Goal: Task Accomplishment & Management: Manage account settings

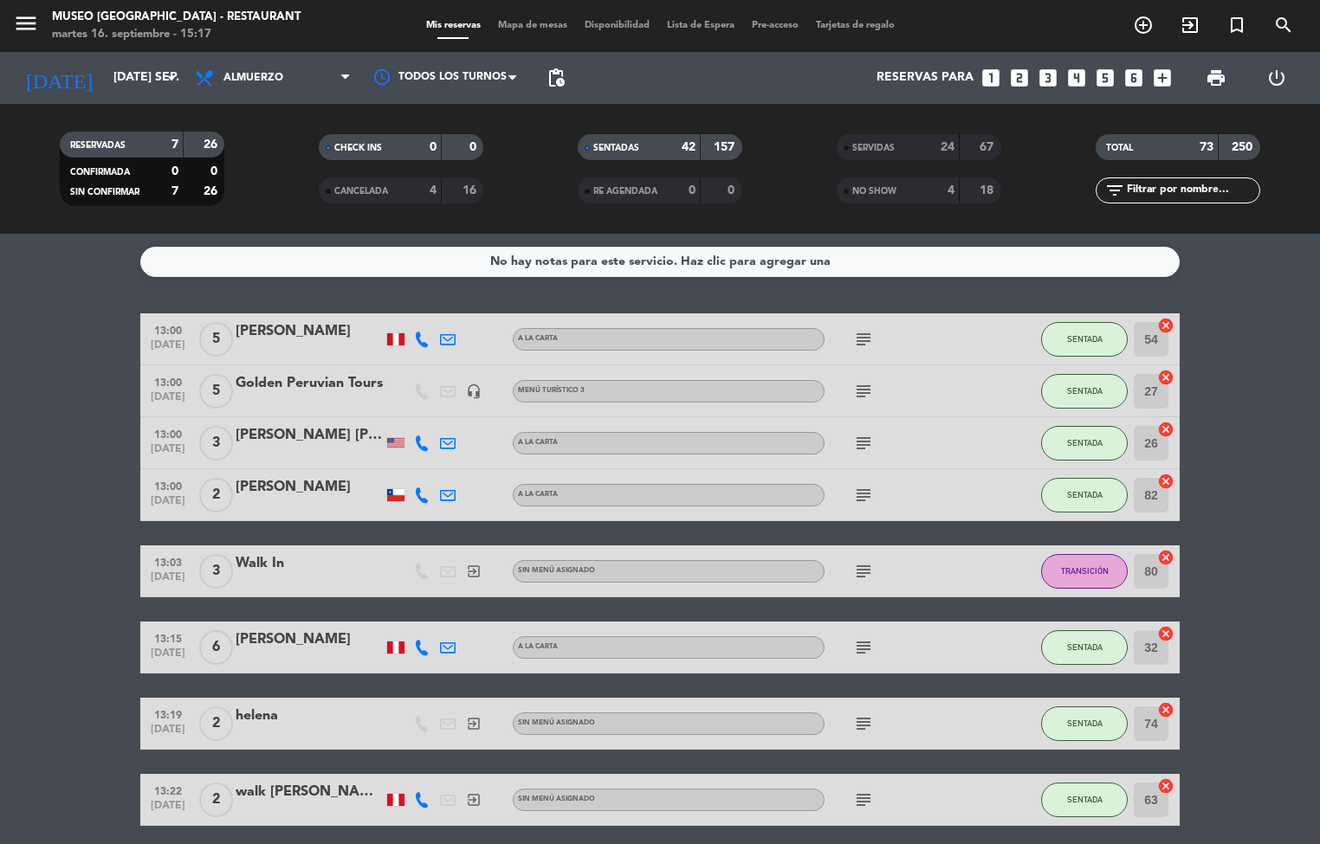
click at [528, 22] on span "Mapa de mesas" at bounding box center [532, 26] width 87 height 10
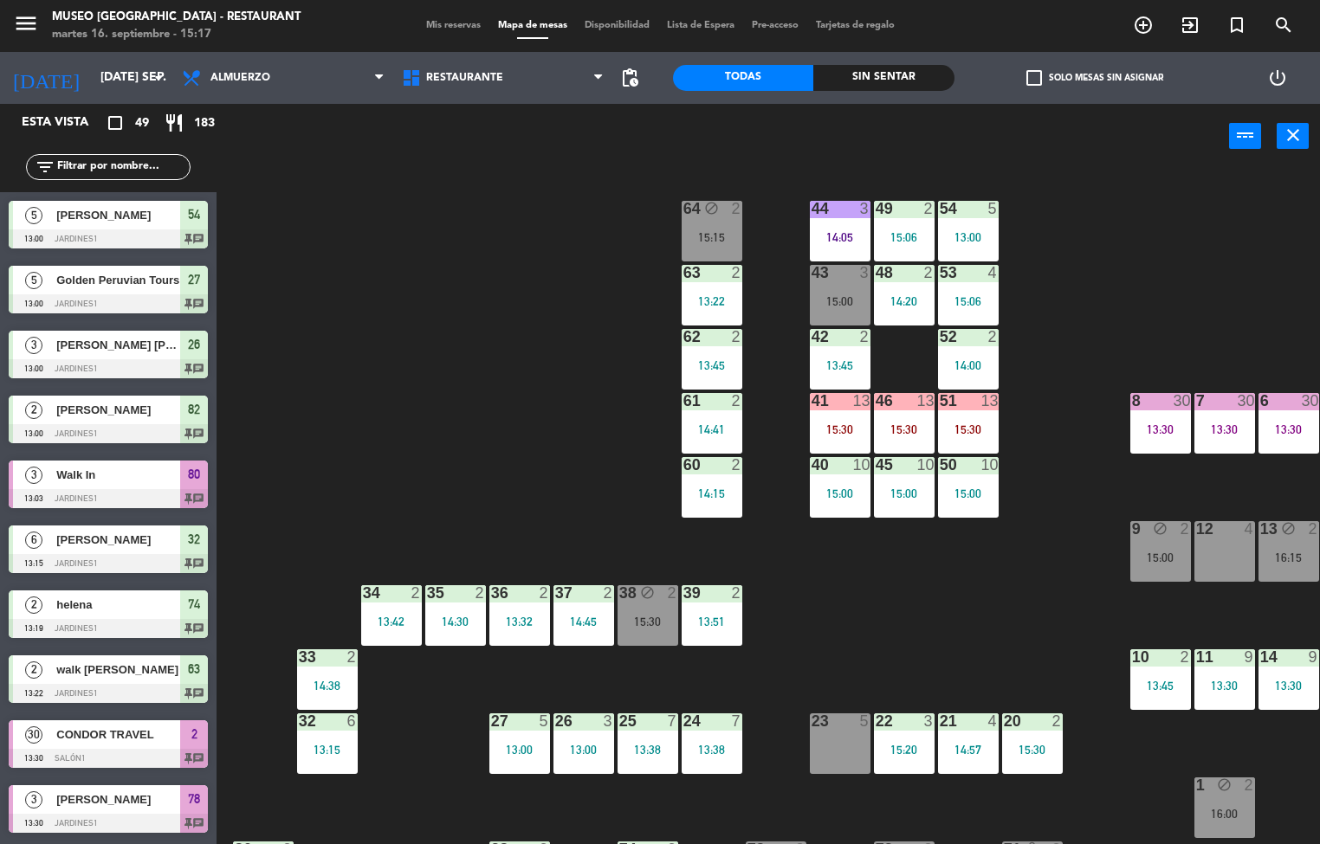
click at [829, 610] on div "44 3 14:05 49 2 15:06 54 5 13:00 64 block 2 15:15 48 2 14:20 53 4 15:06 63 2 13…" at bounding box center [774, 507] width 1090 height 675
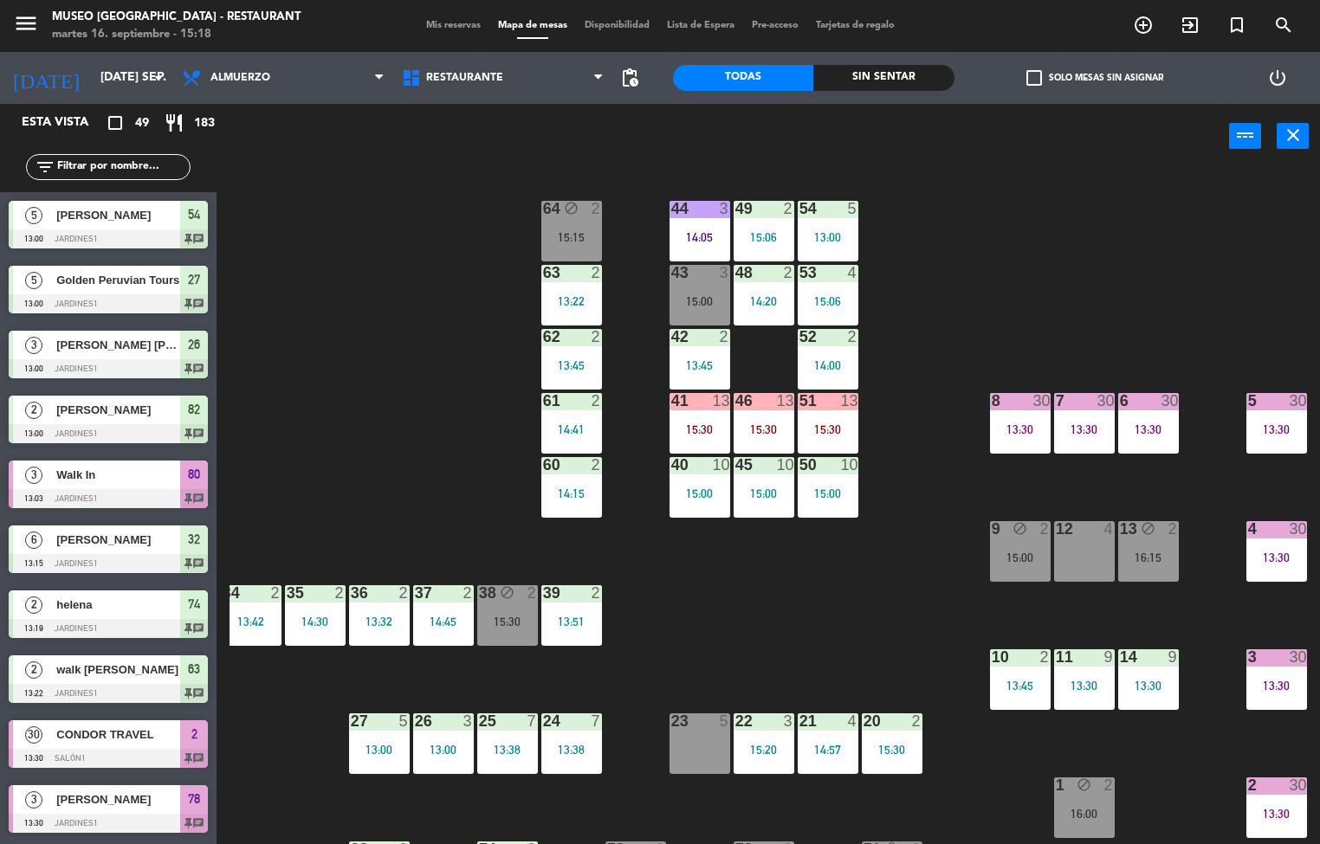
click at [863, 614] on div "44 3 14:05 49 2 15:06 54 5 13:00 64 block 2 15:15 48 2 14:20 53 4 15:06 63 2 13…" at bounding box center [774, 507] width 1090 height 675
click at [357, 749] on div "13:00" at bounding box center [379, 750] width 61 height 12
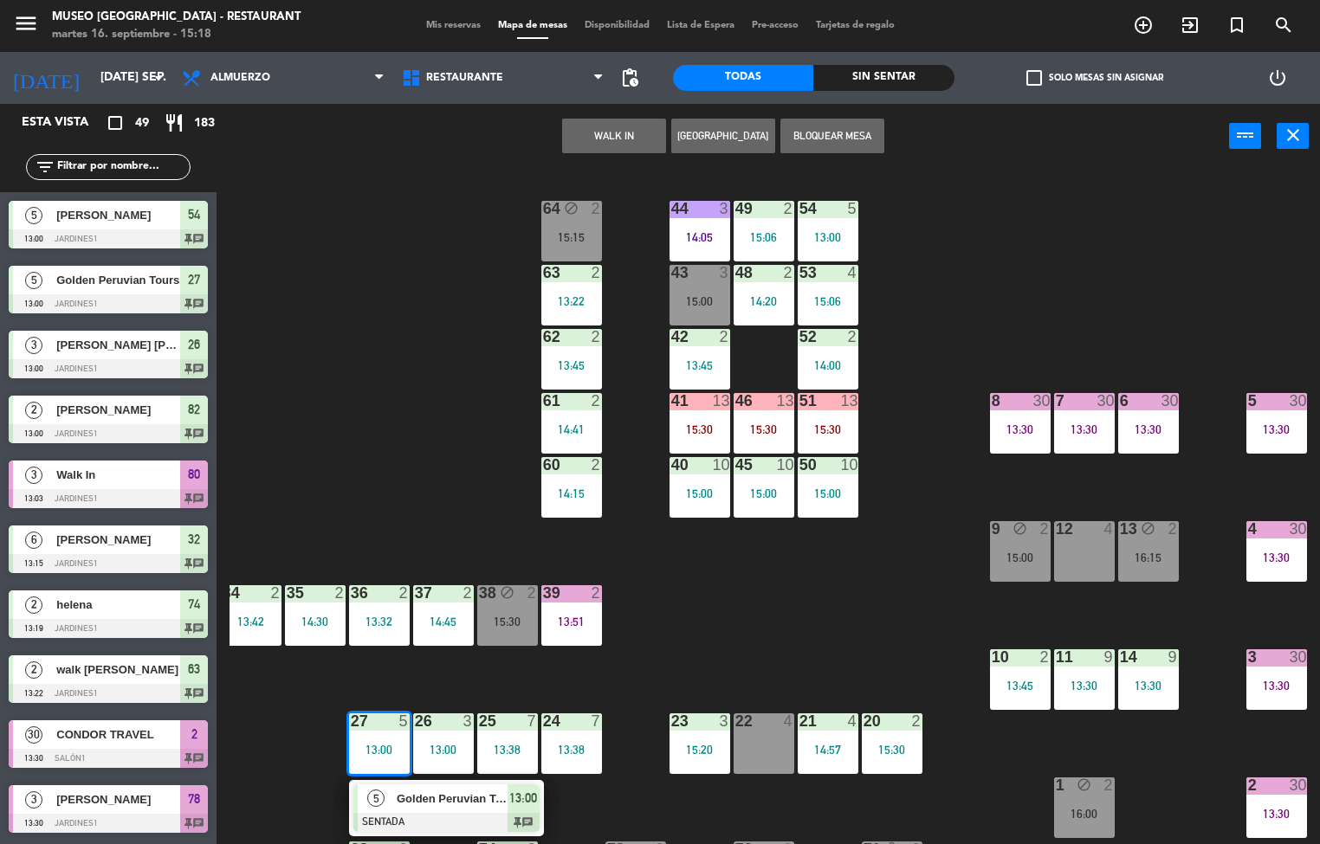
click at [422, 808] on span "Golden Peruvian Tours" at bounding box center [452, 799] width 111 height 18
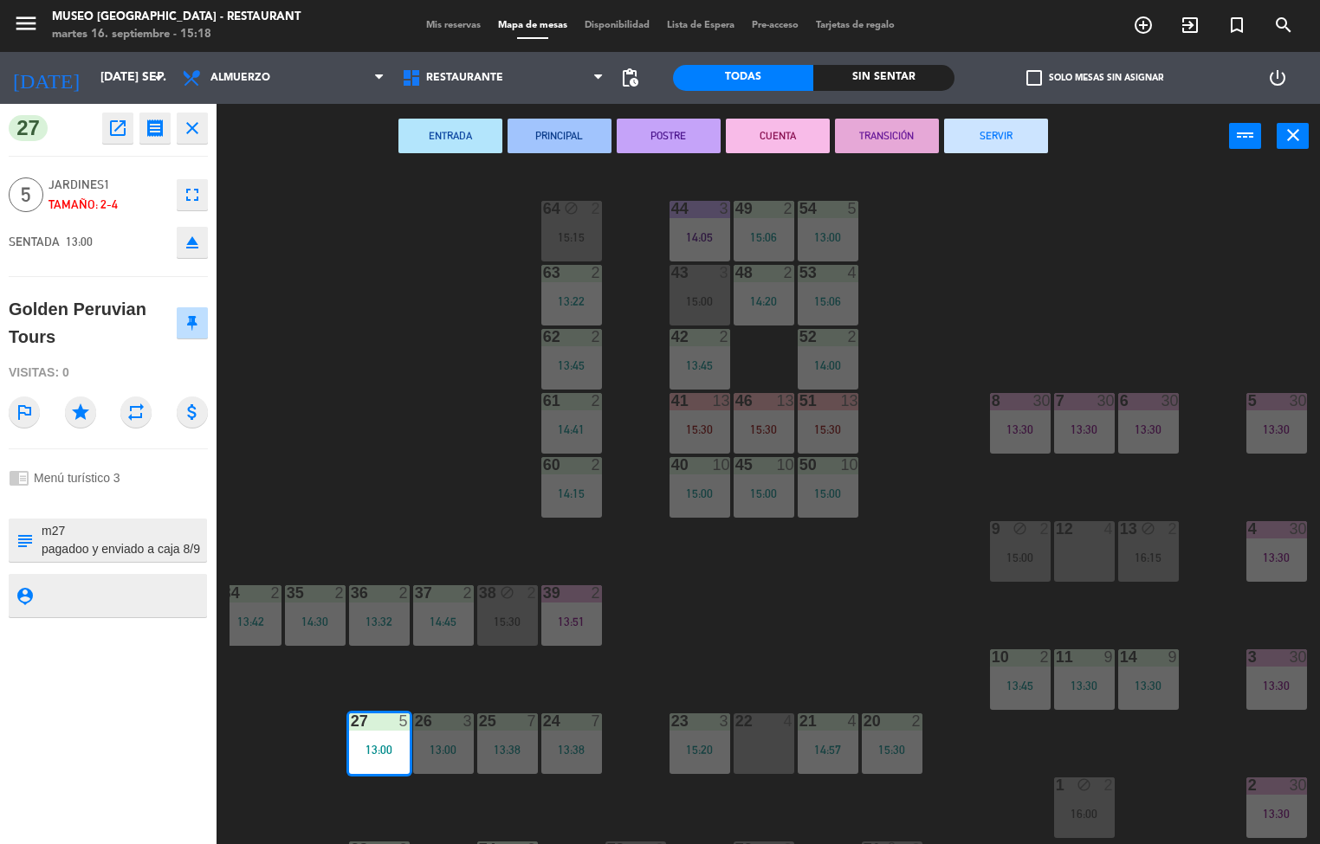
click at [109, 127] on icon "open_in_new" at bounding box center [117, 128] width 21 height 21
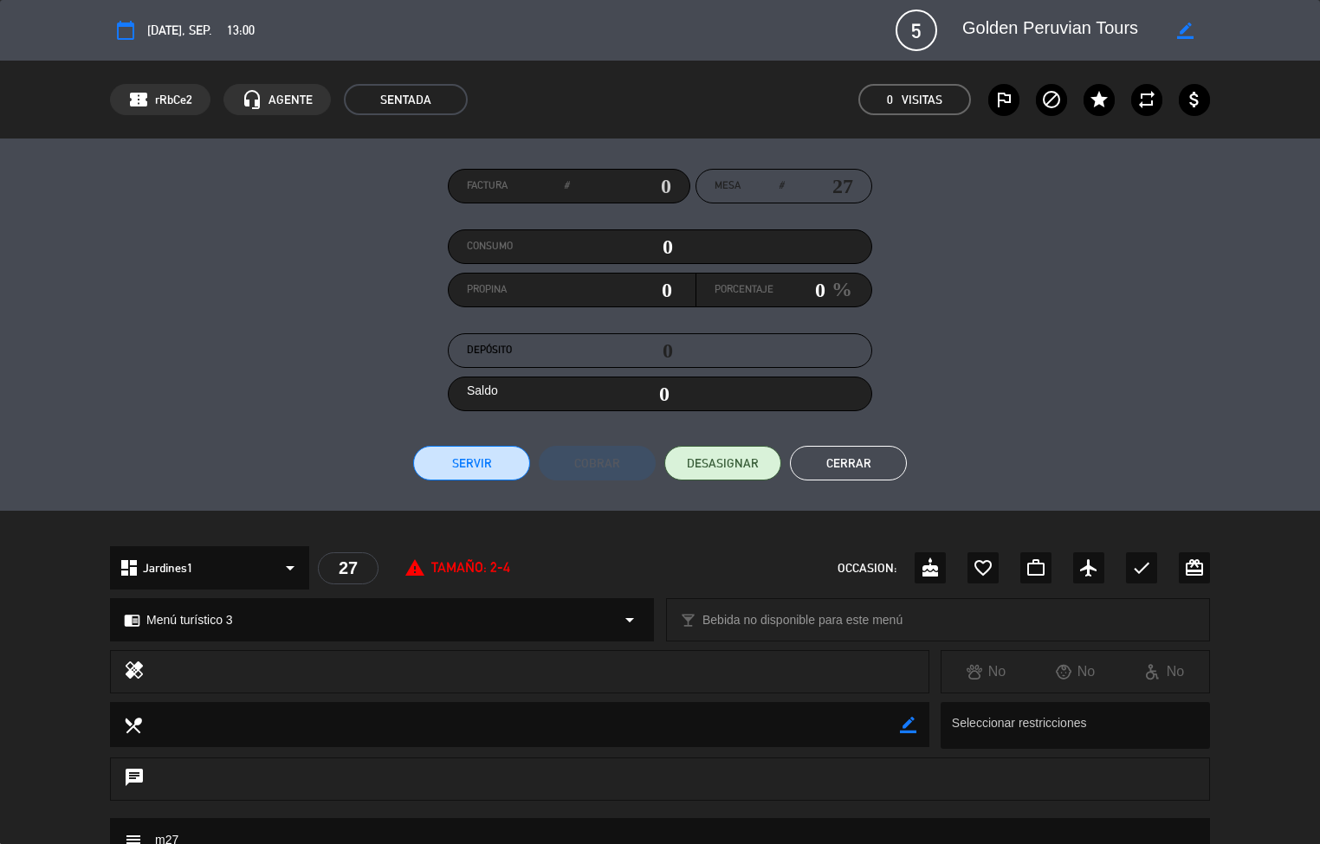
click at [832, 463] on button "Cerrar" at bounding box center [848, 463] width 117 height 35
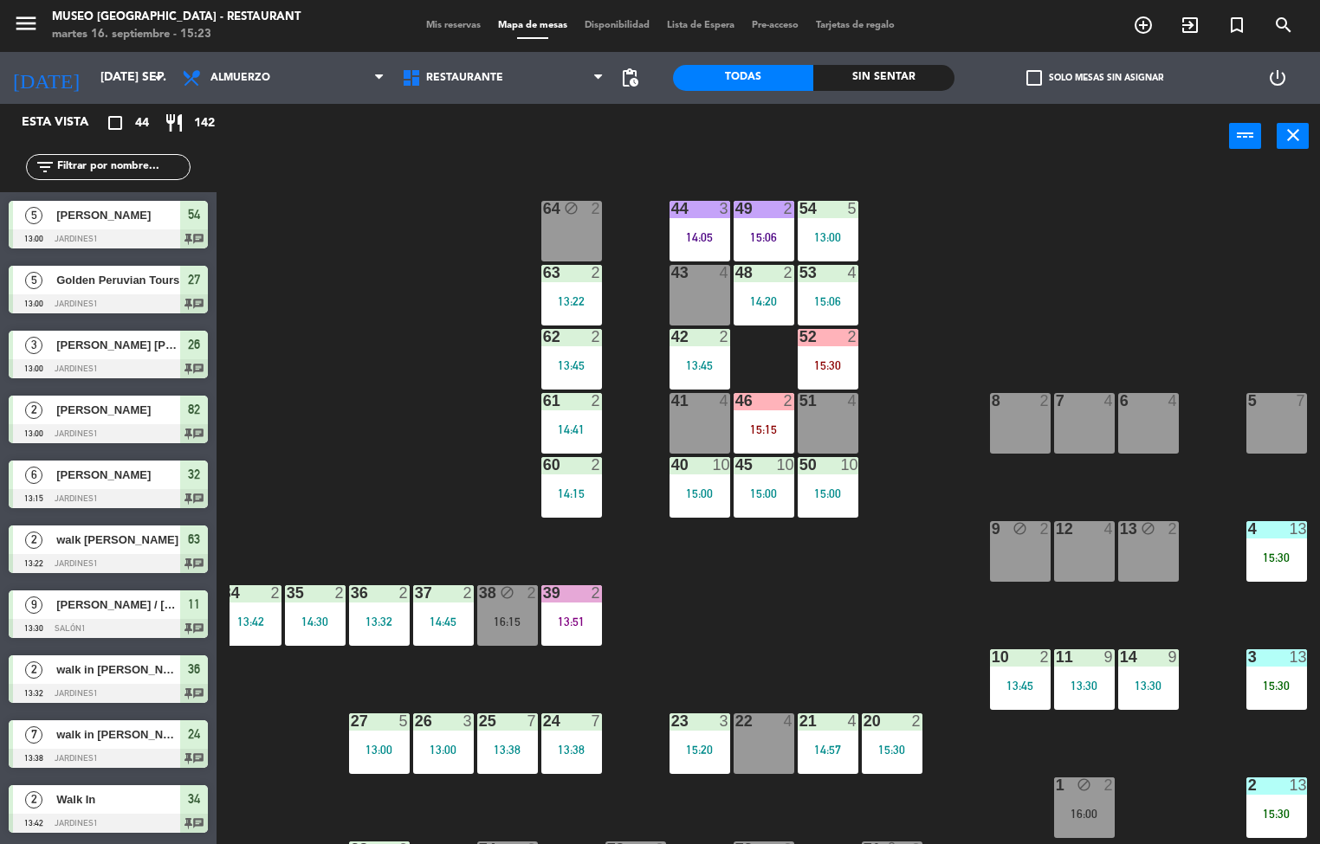
scroll to position [0, 0]
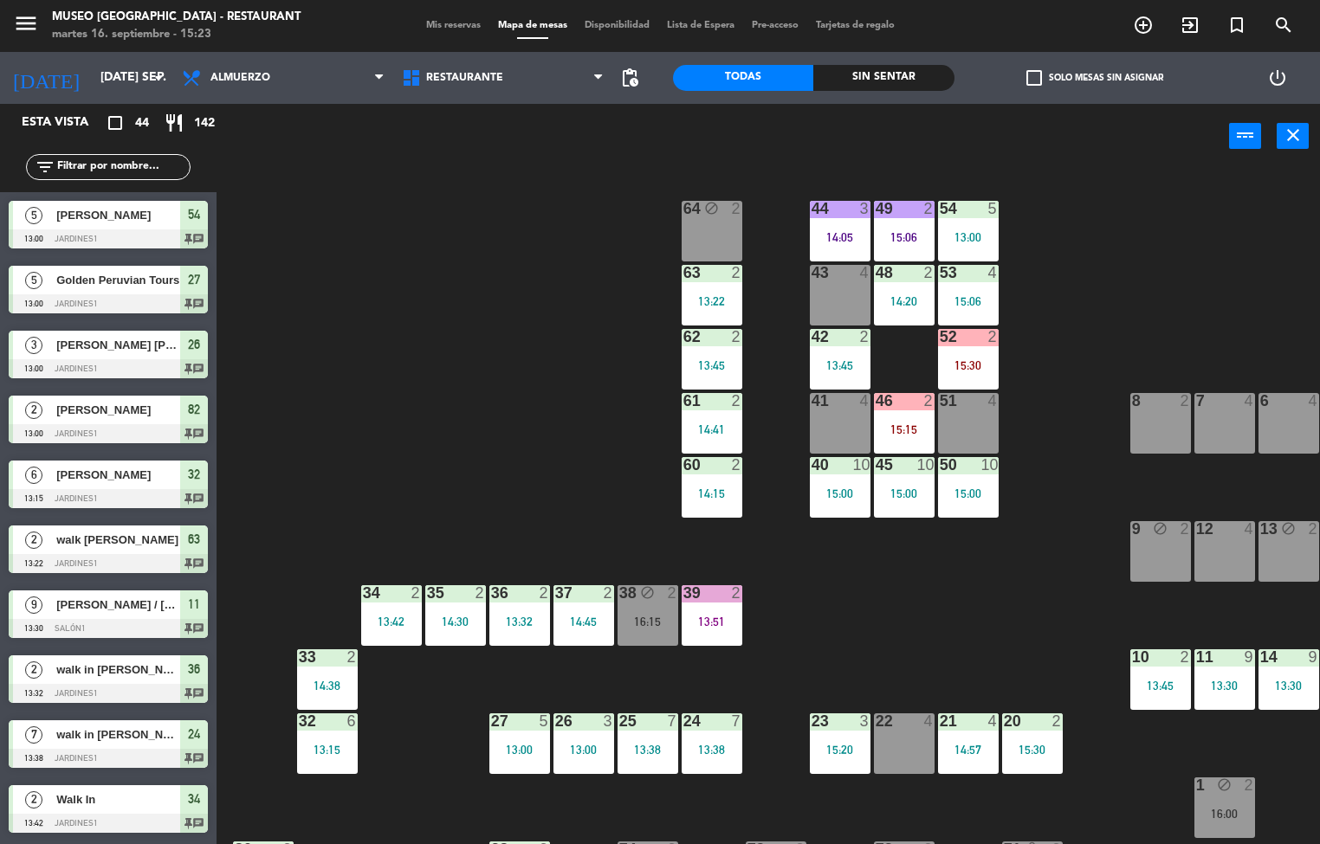
click at [385, 644] on div "34 2 13:42" at bounding box center [391, 615] width 61 height 61
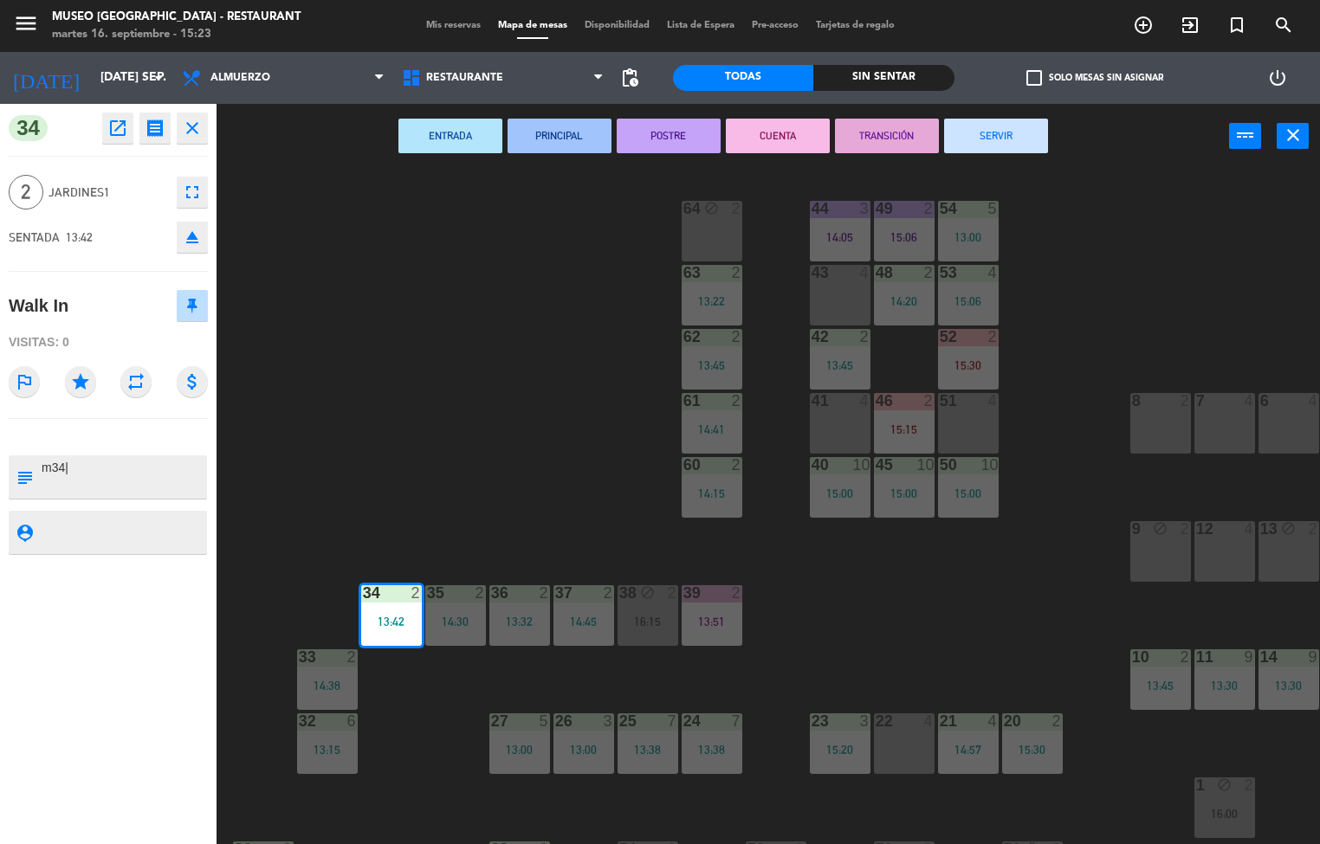
click at [881, 132] on button "TRANSICIÓN" at bounding box center [887, 136] width 104 height 35
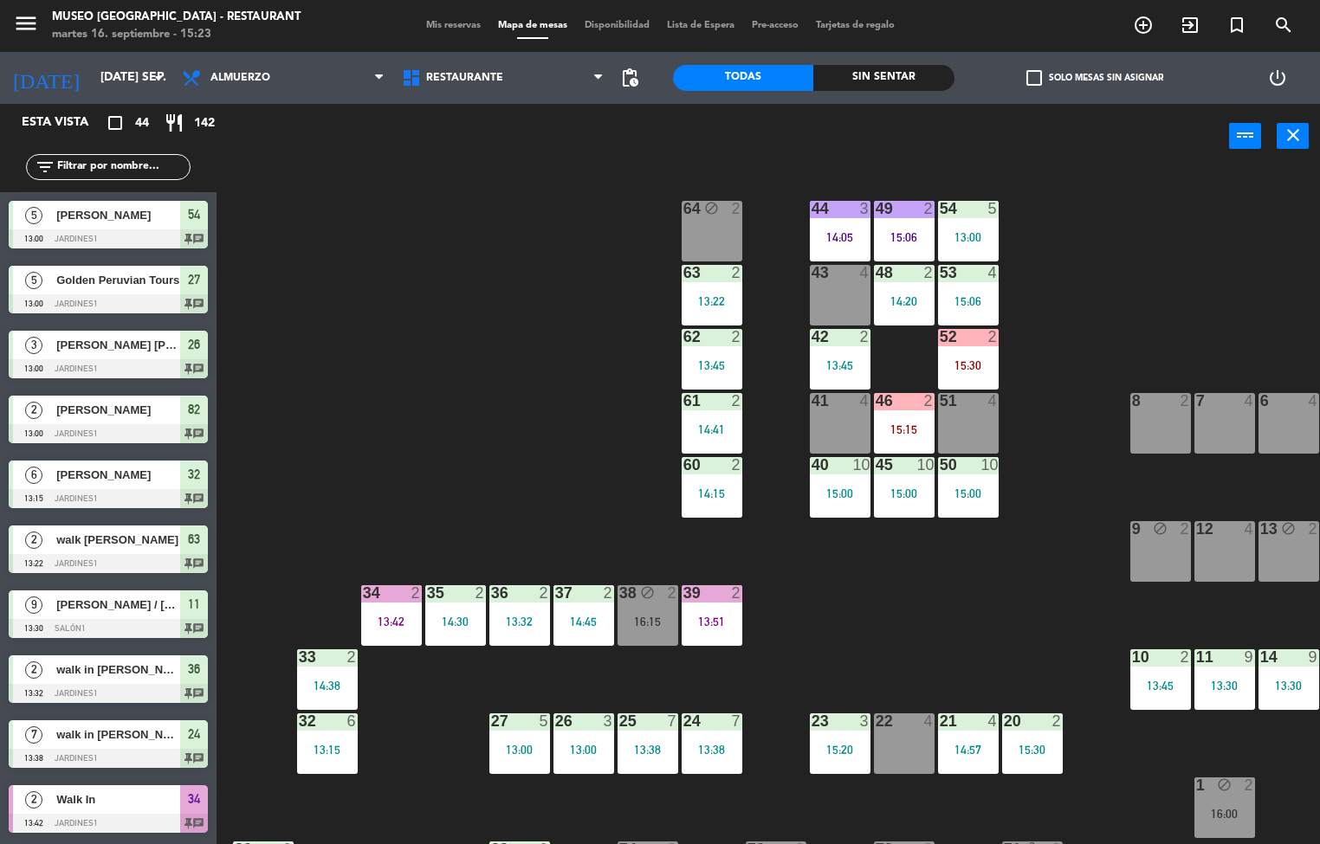
click at [527, 621] on div "13:32" at bounding box center [519, 622] width 61 height 12
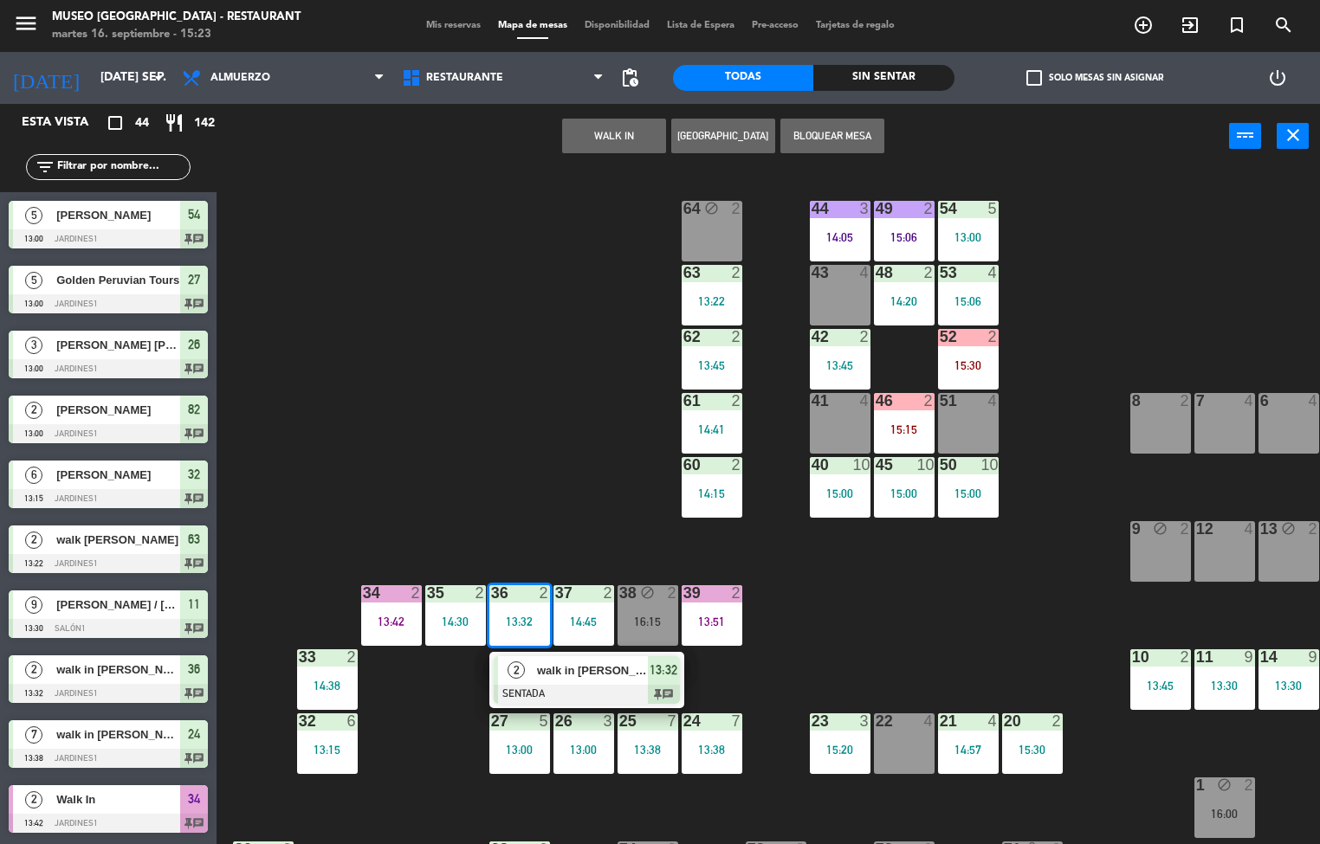
click at [558, 688] on div at bounding box center [587, 694] width 186 height 19
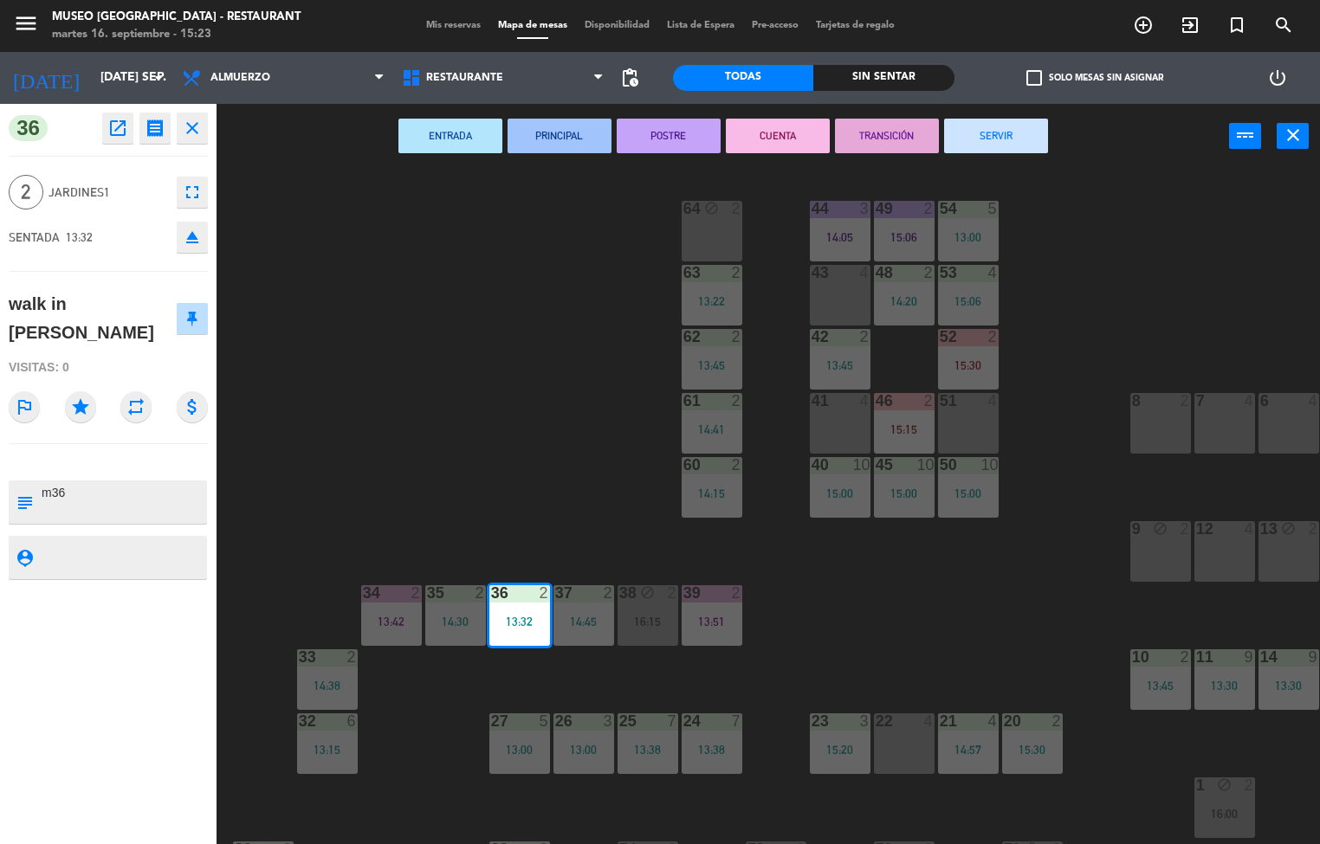
click at [888, 140] on button "TRANSICIÓN" at bounding box center [887, 136] width 104 height 35
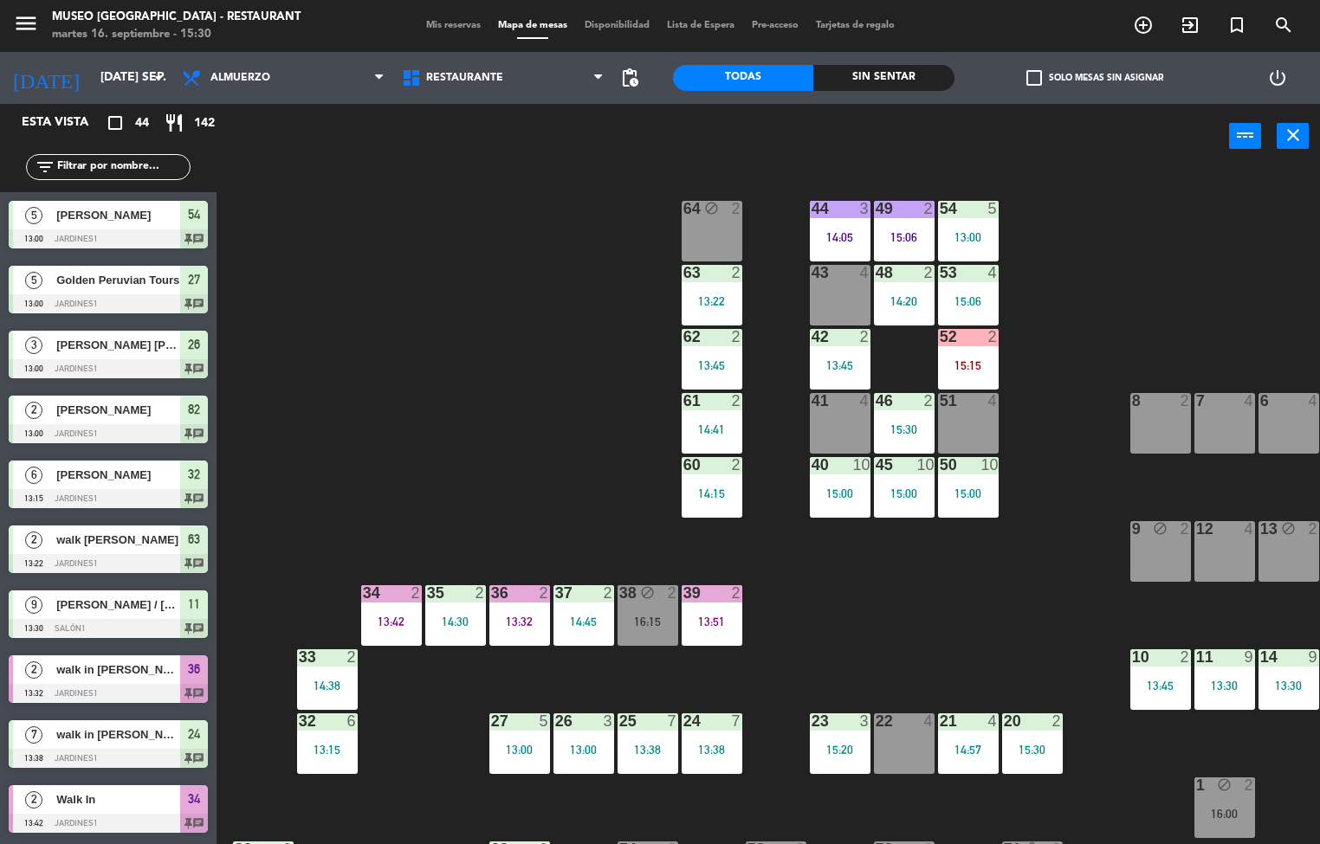
click at [1029, 749] on div "15:30" at bounding box center [1032, 750] width 61 height 12
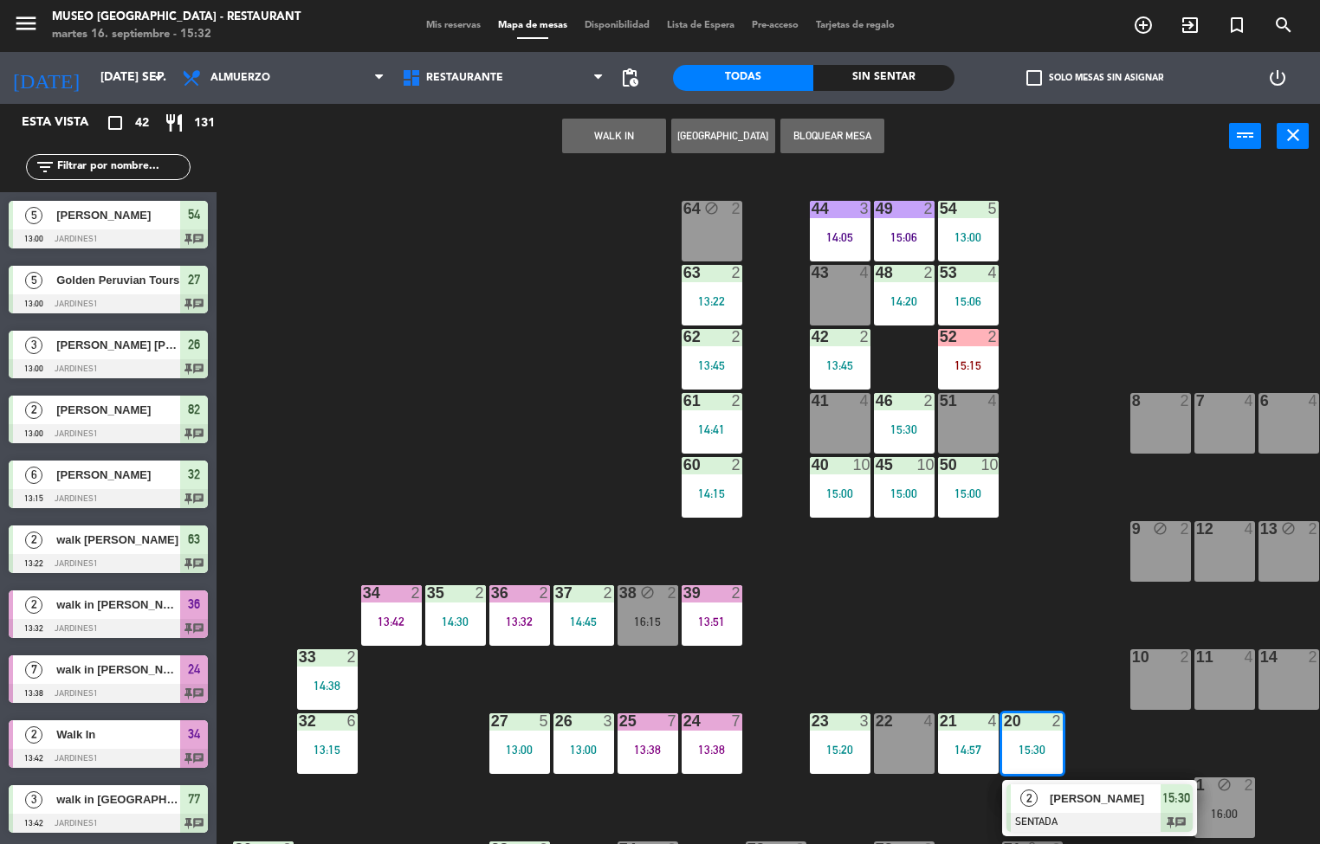
click at [723, 618] on div "13:51" at bounding box center [711, 622] width 61 height 12
click at [791, 686] on div "44 3 14:05 49 2 15:06 54 5 13:00 64 block 2 48 2 14:20 53 4 15:06 63 2 13:22 43…" at bounding box center [774, 507] width 1090 height 675
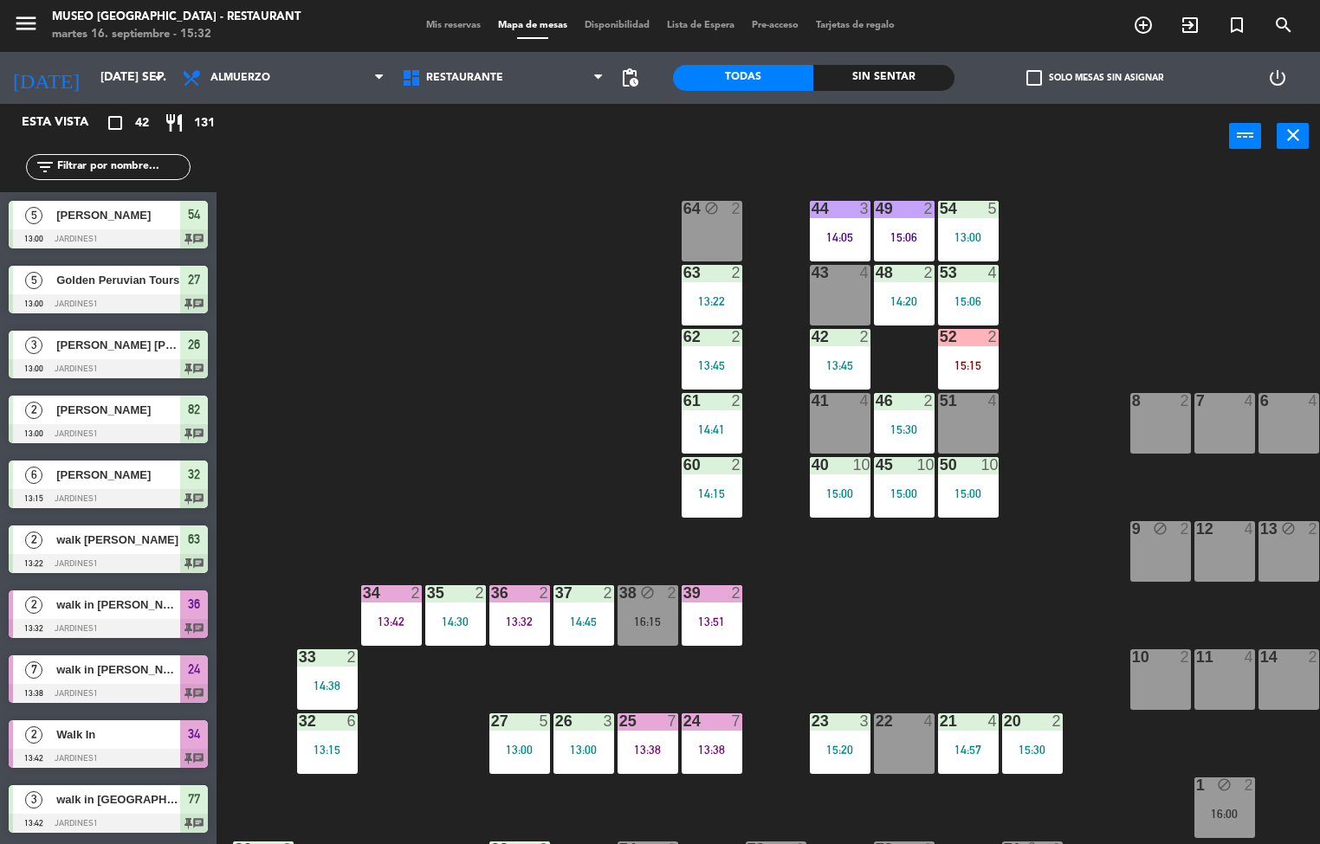
click at [714, 624] on div "13:51" at bounding box center [711, 622] width 61 height 12
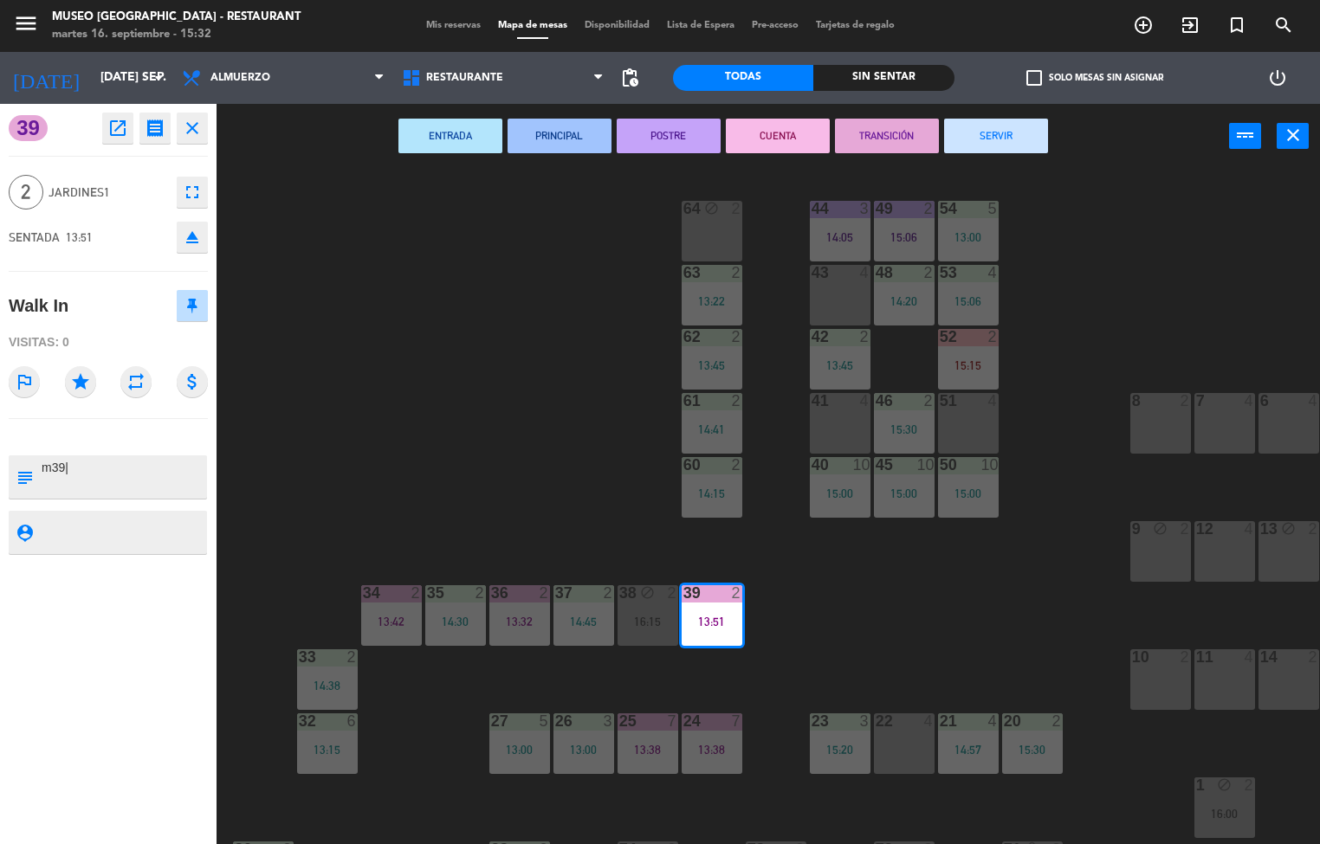
click at [985, 151] on button "SERVIR" at bounding box center [996, 136] width 104 height 35
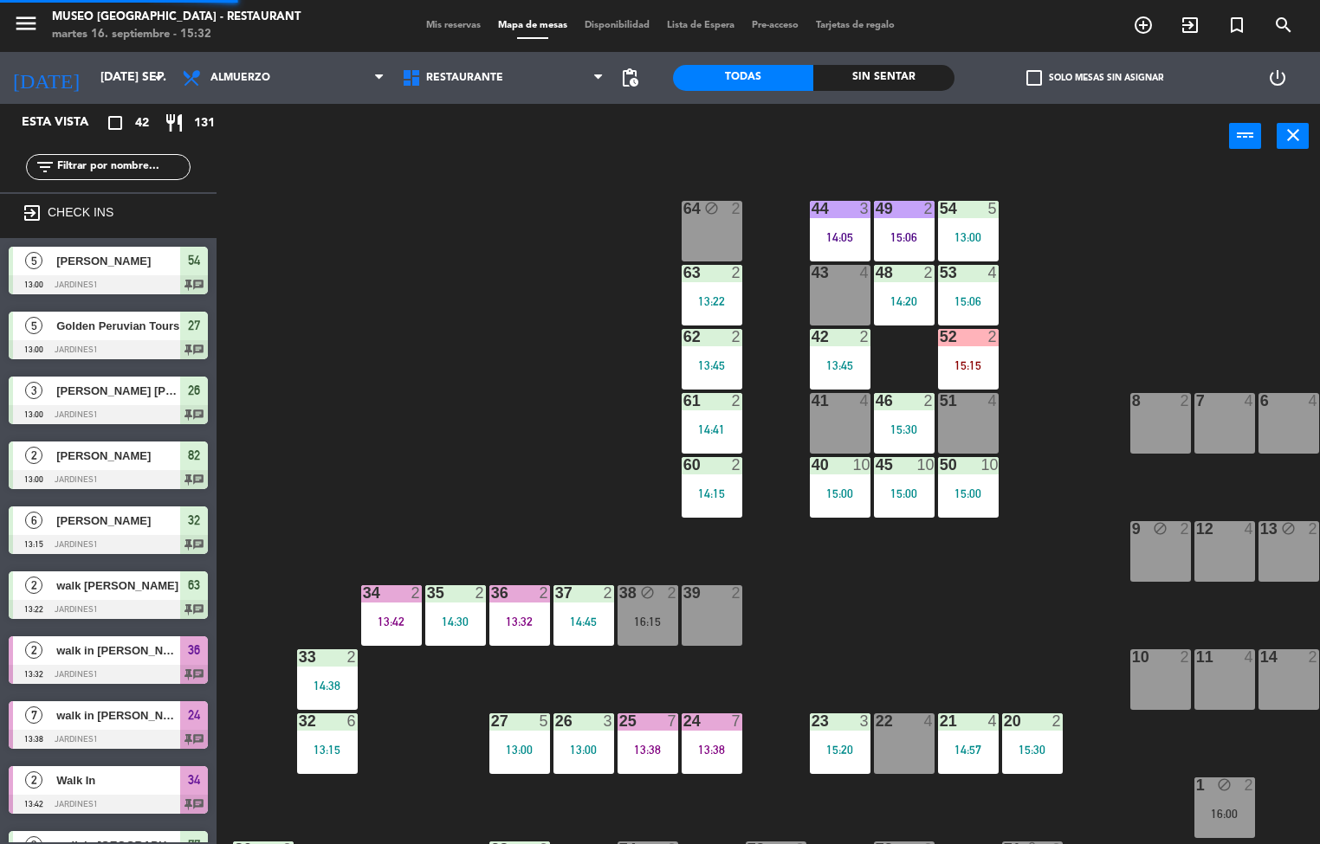
scroll to position [1, 0]
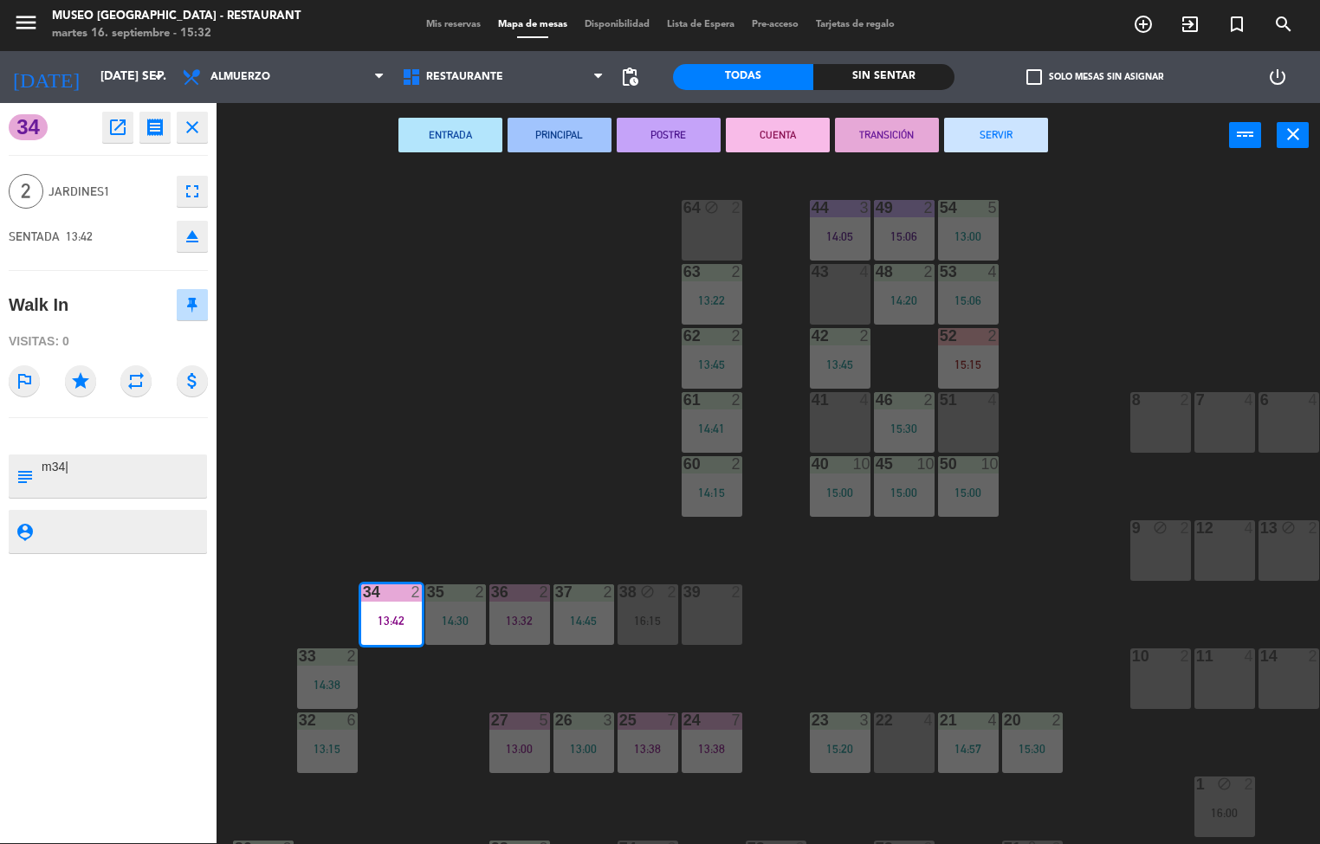
click at [1003, 128] on button "SERVIR" at bounding box center [996, 135] width 104 height 35
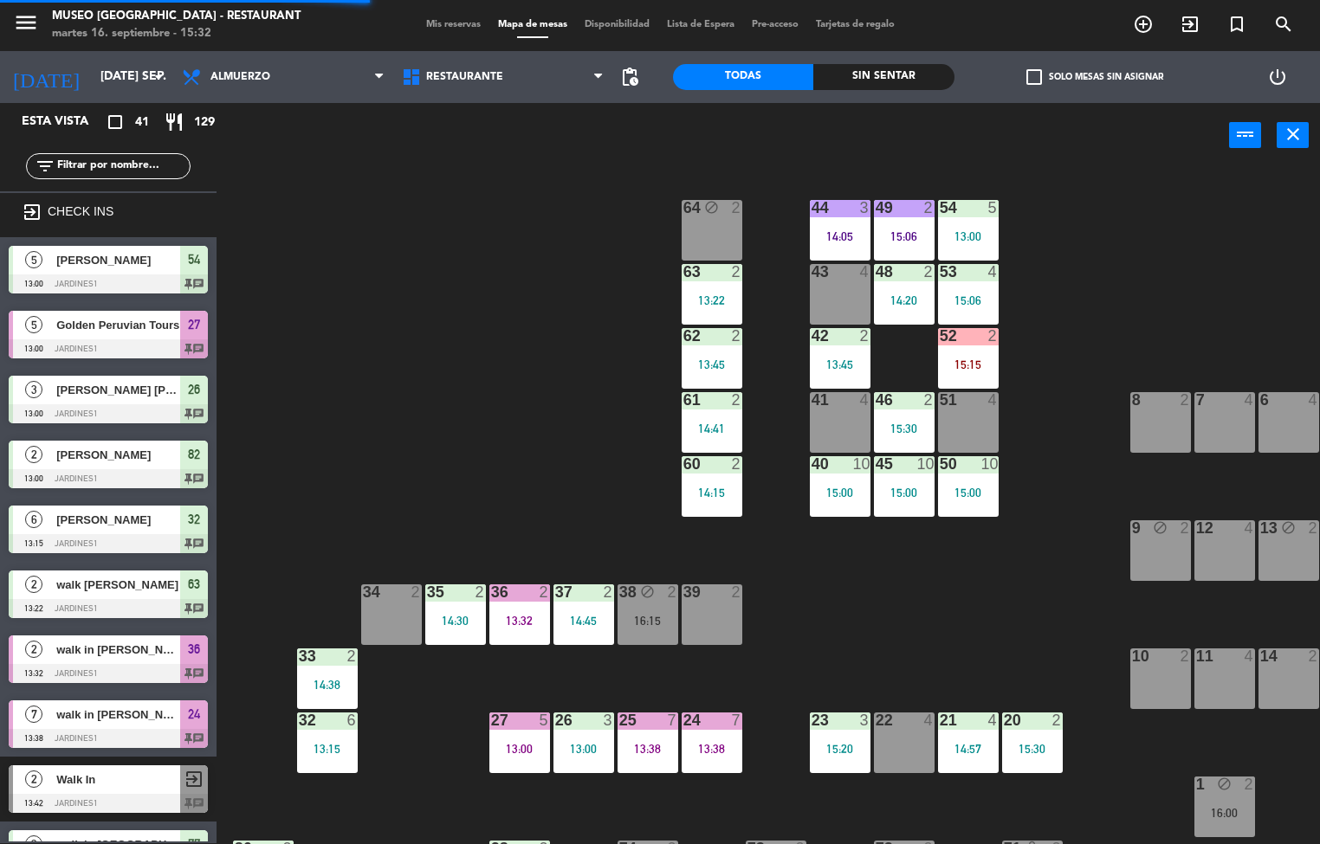
click at [343, 662] on div "2" at bounding box center [355, 657] width 29 height 16
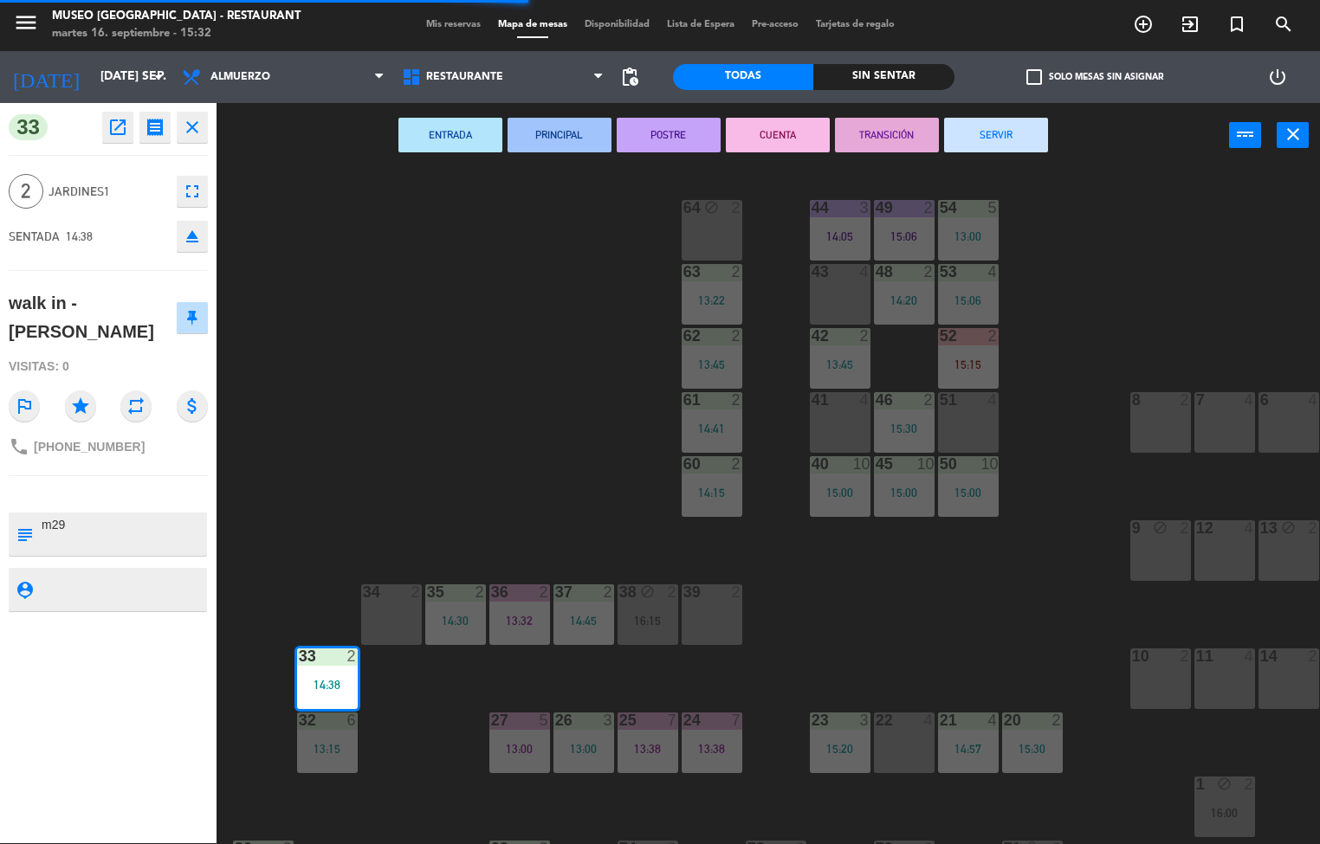
click at [892, 126] on button "TRANSICIÓN" at bounding box center [887, 135] width 104 height 35
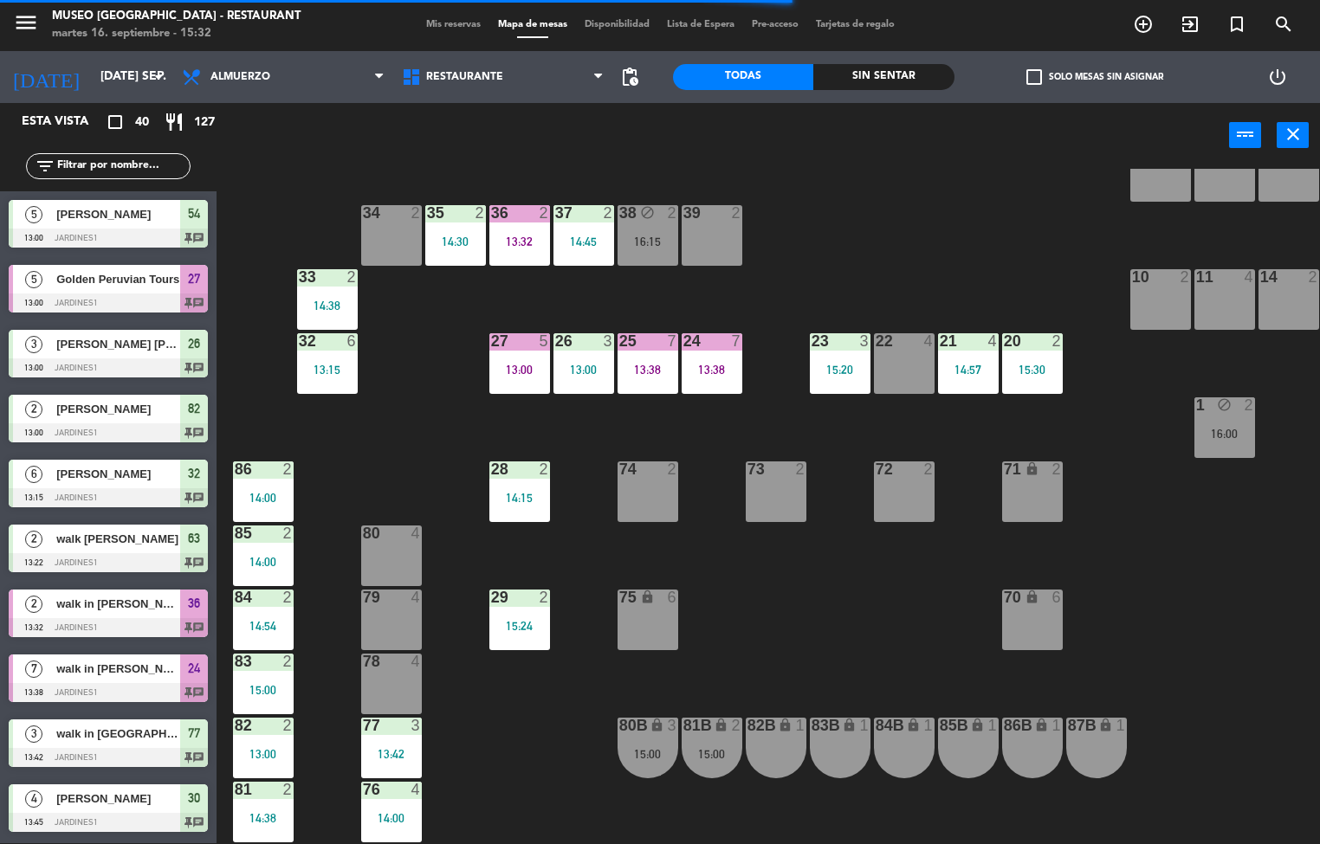
scroll to position [378, 0]
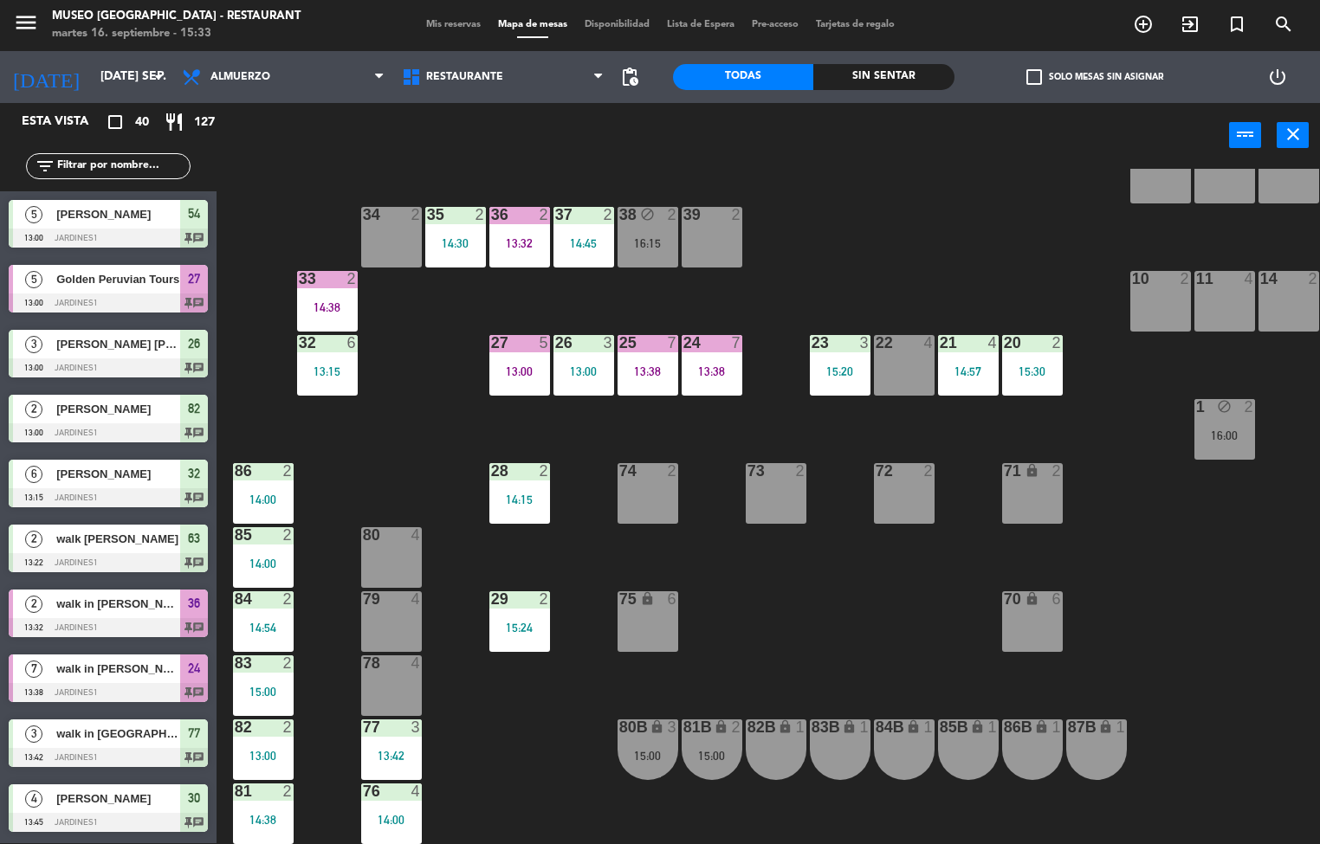
click at [910, 79] on div "Sin sentar" at bounding box center [883, 77] width 140 height 26
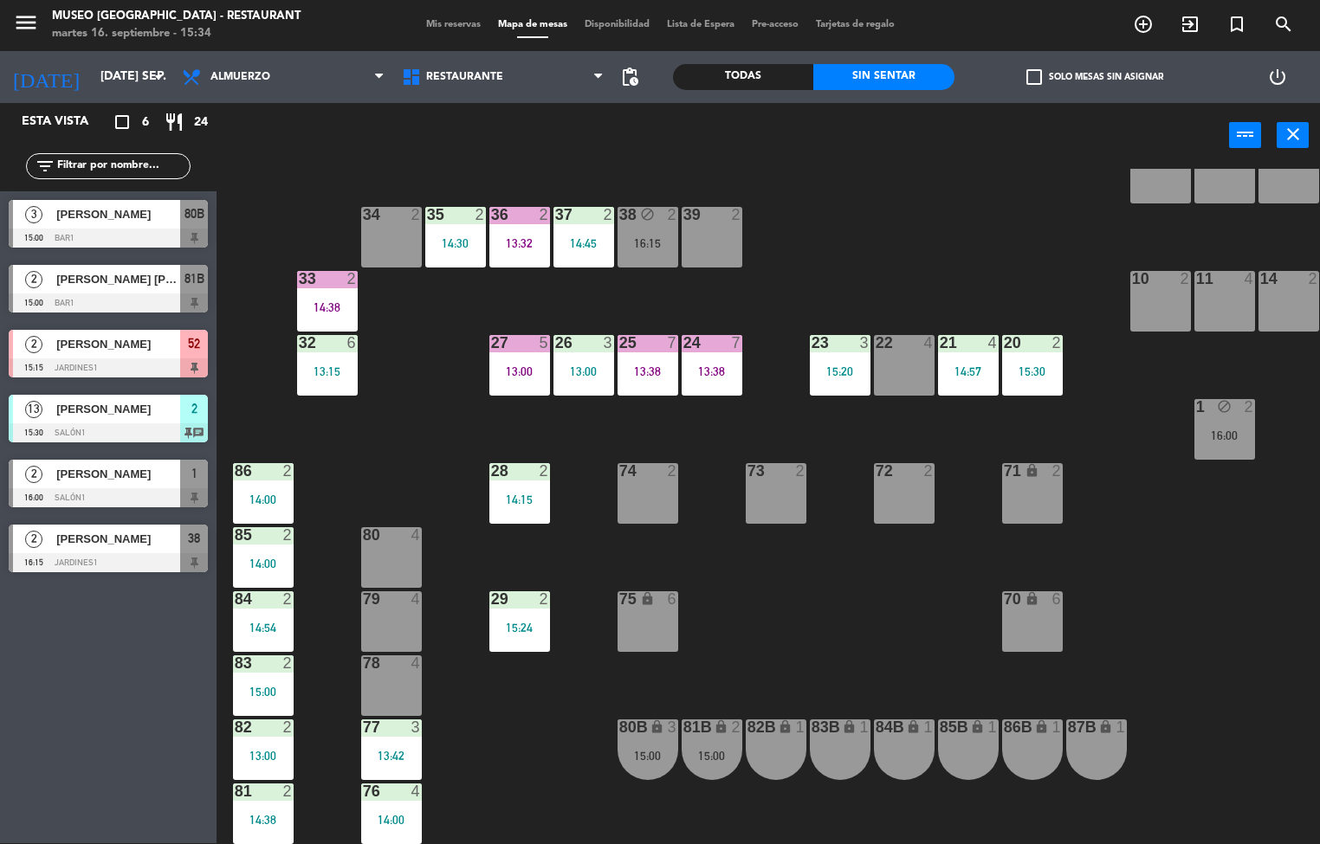
click at [502, 361] on div "27 5 13:00" at bounding box center [519, 365] width 61 height 61
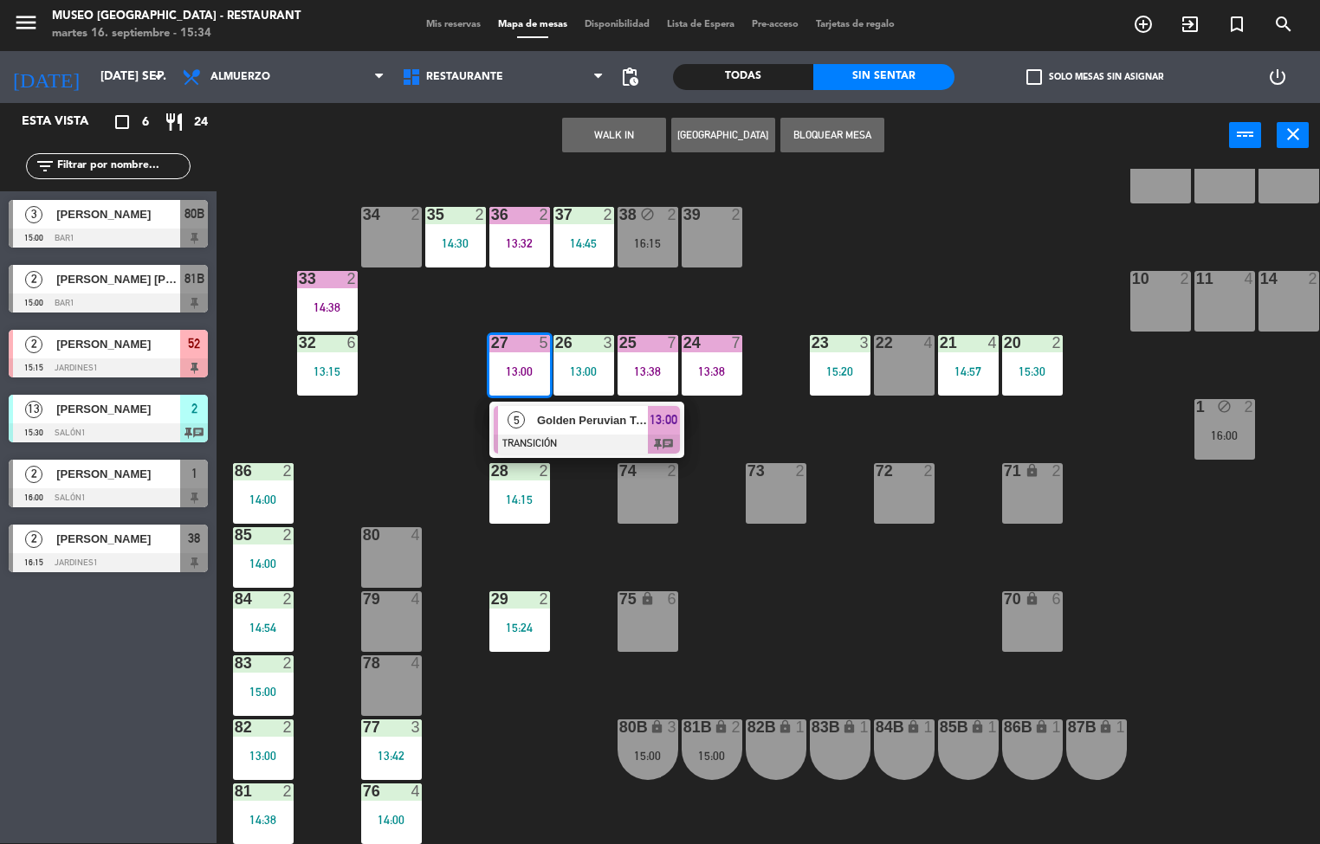
click at [593, 416] on span "Golden Peruvian Tours" at bounding box center [592, 420] width 111 height 18
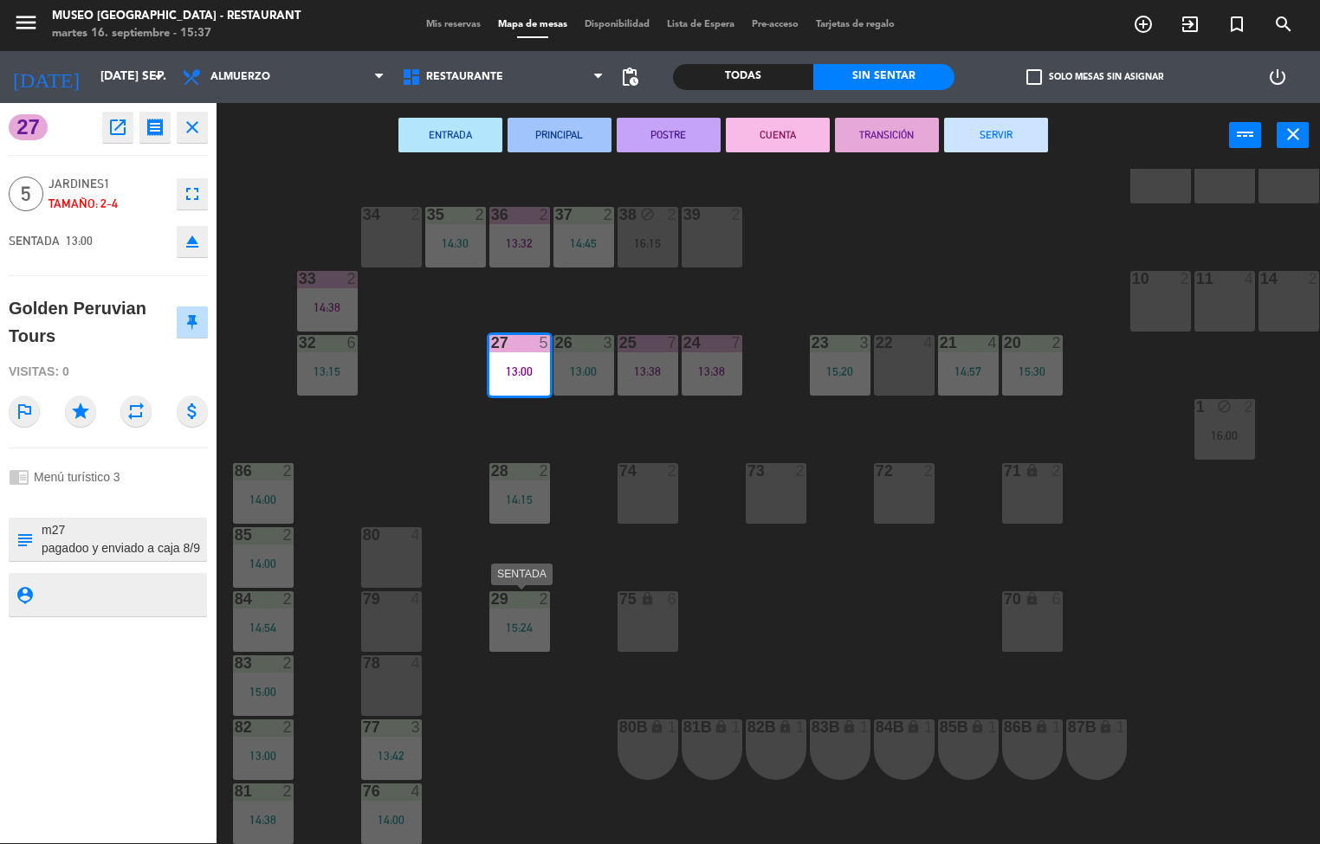
click at [863, 601] on div "44 3 14:05 49 2 15:06 54 5 13:00 64 block 2 48 2 14:20 53 4 15:06 63 2 13:22 43…" at bounding box center [774, 506] width 1090 height 675
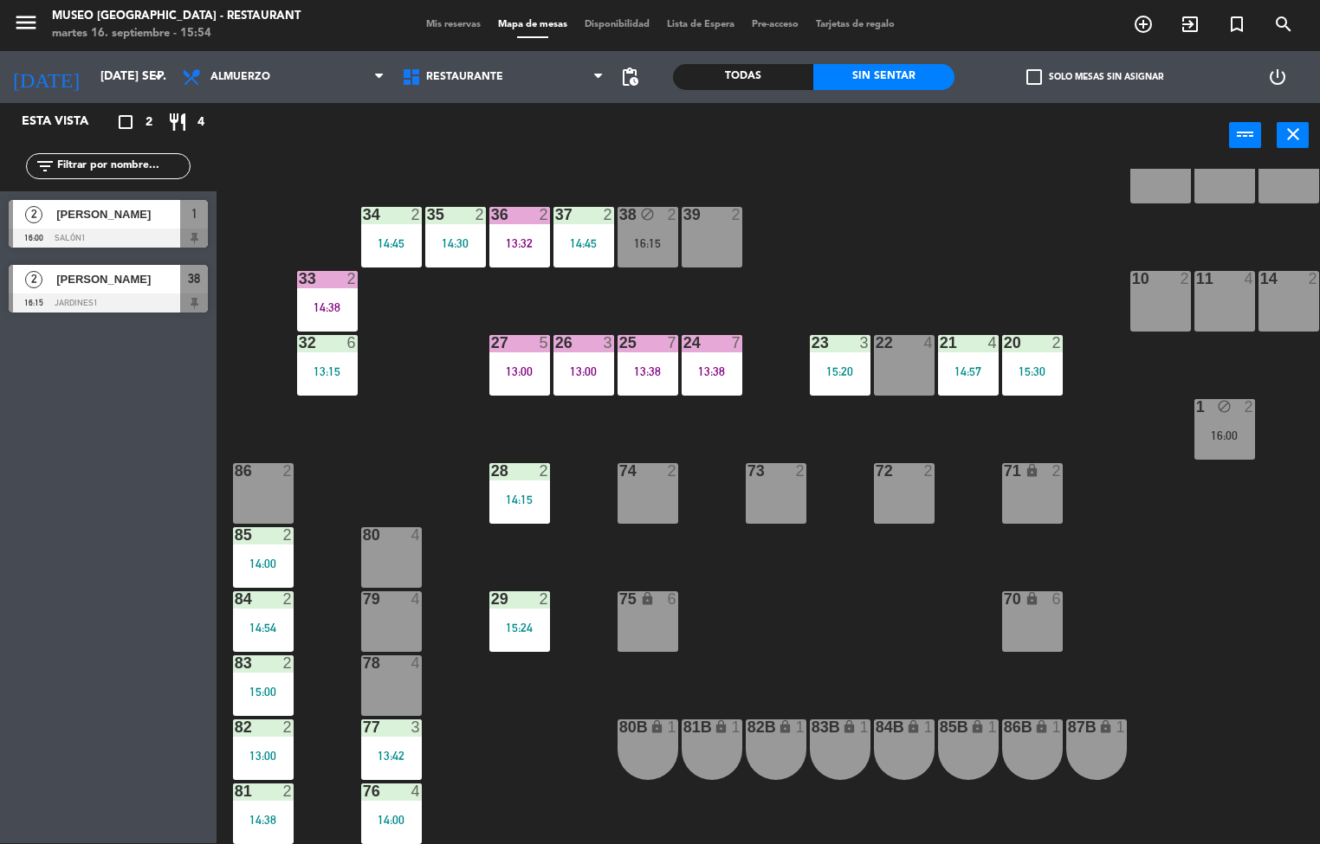
click at [497, 245] on div "13:32" at bounding box center [519, 243] width 61 height 12
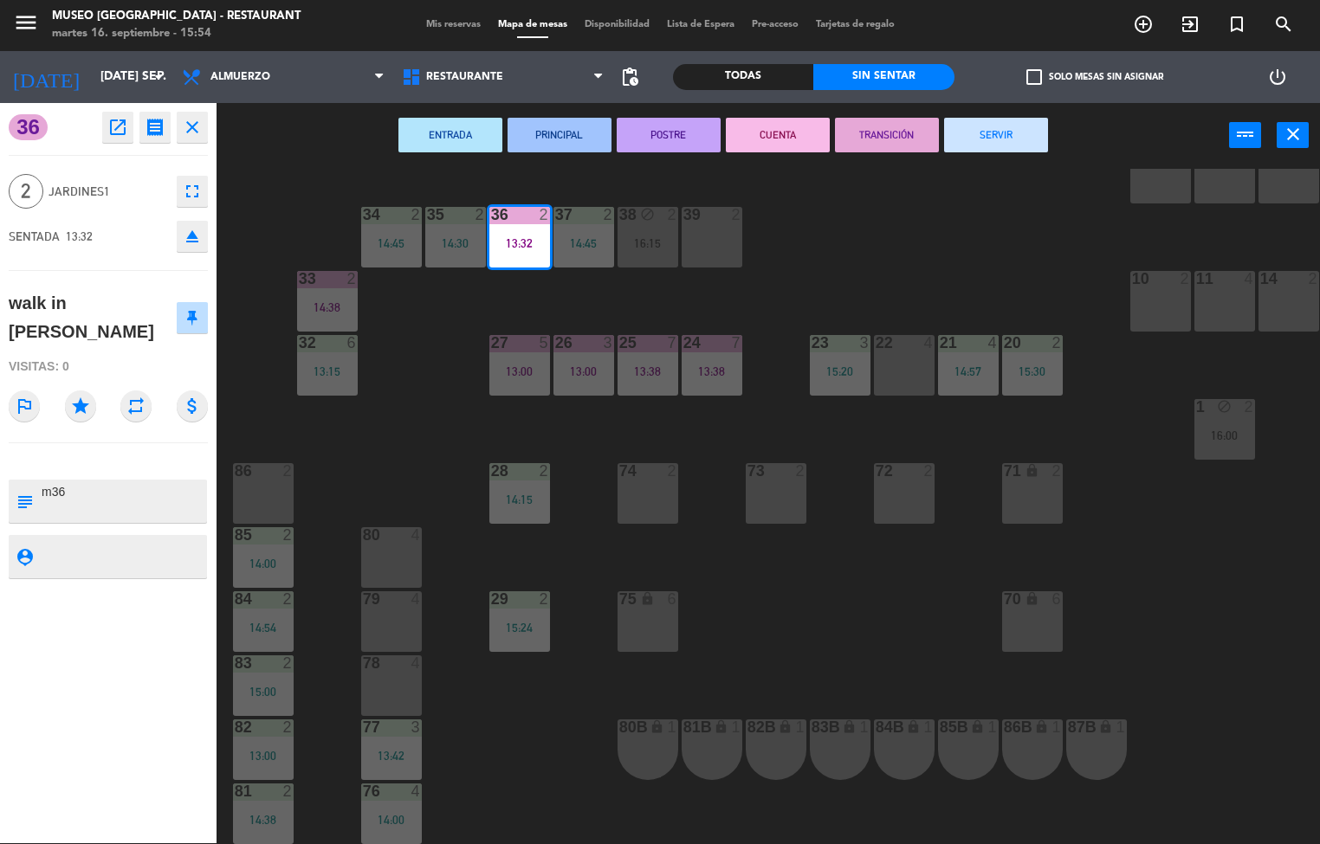
click at [1017, 132] on button "SERVIR" at bounding box center [996, 135] width 104 height 35
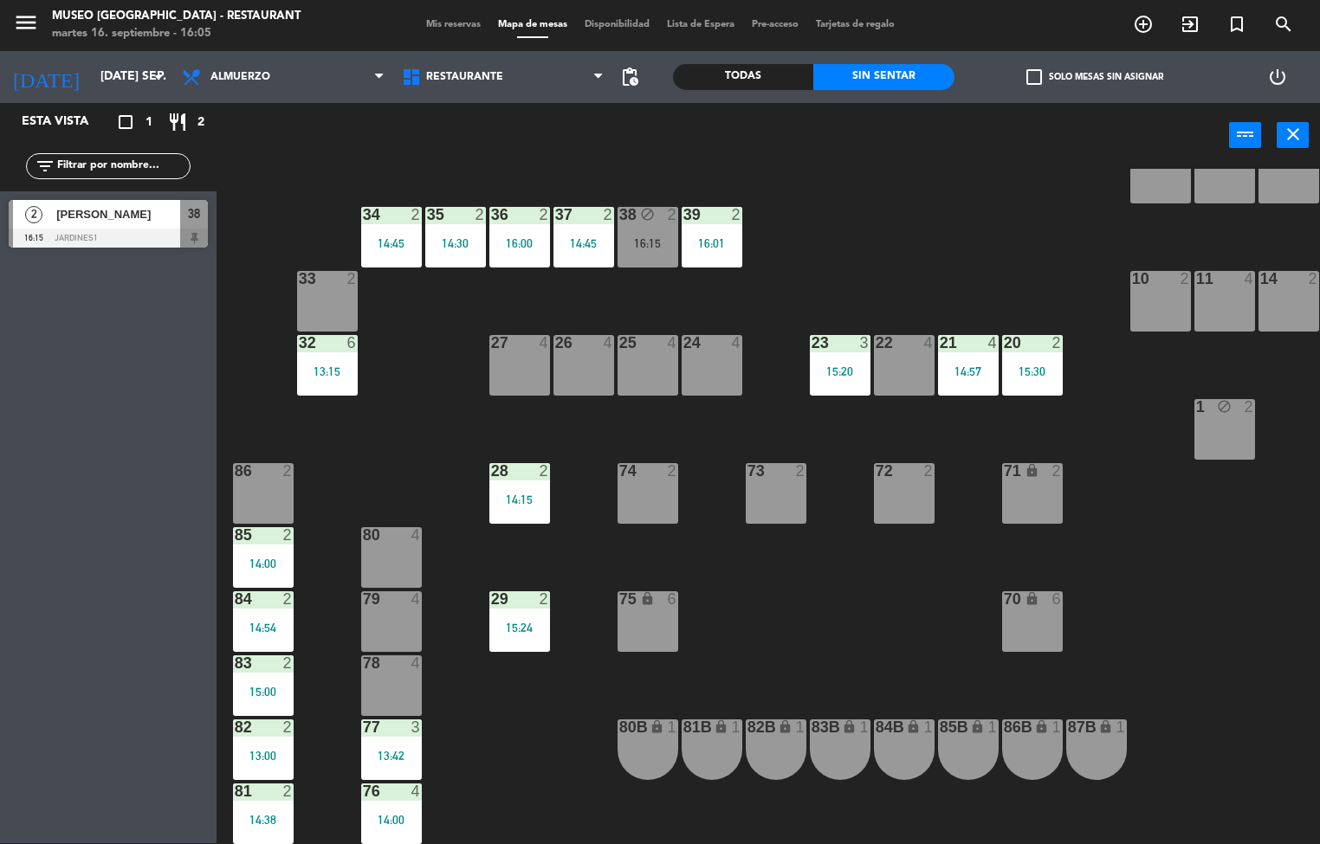
click at [520, 237] on div "16:00" at bounding box center [519, 243] width 61 height 12
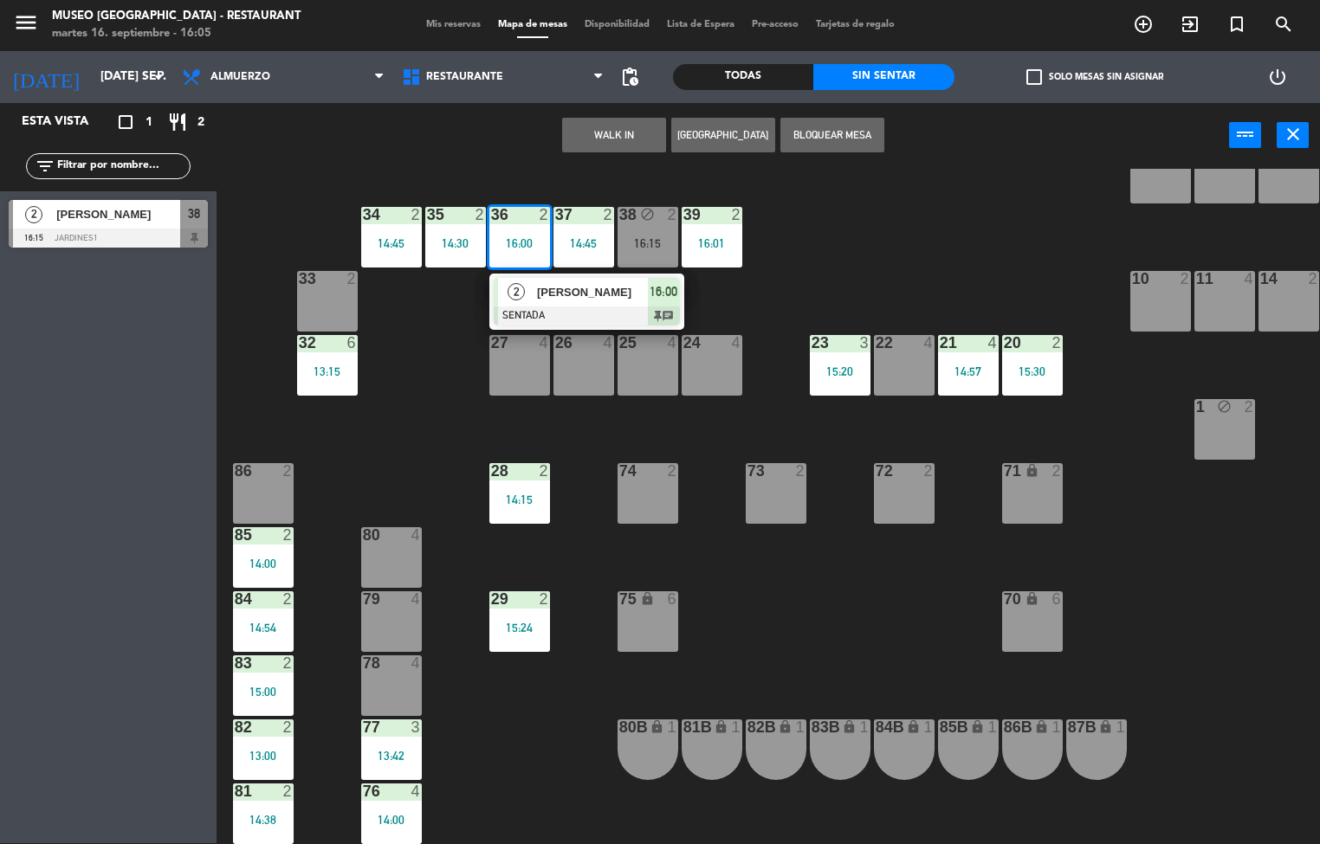
click at [592, 294] on span "[PERSON_NAME]" at bounding box center [592, 292] width 111 height 18
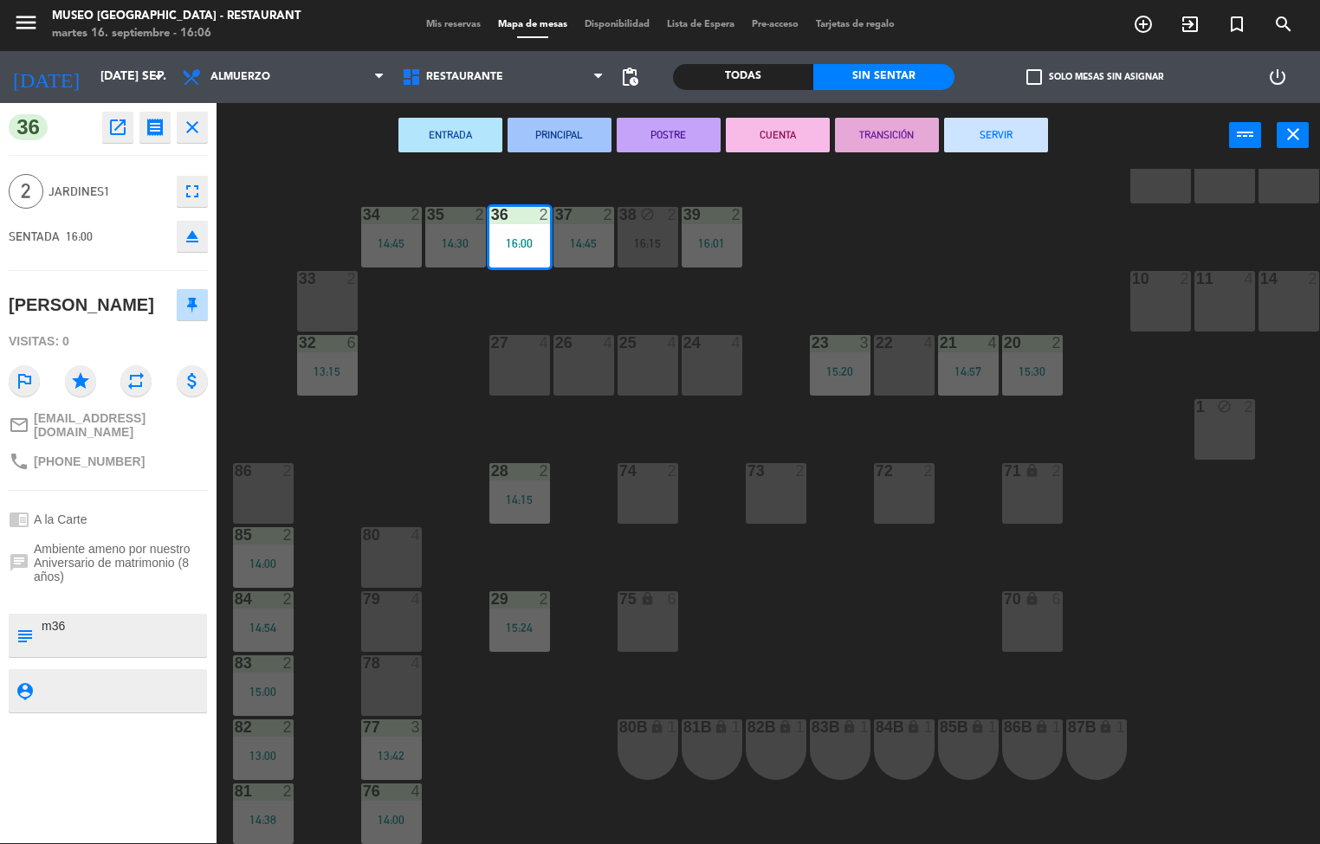
click at [788, 606] on div "44 3 14:05 49 2 15:06 54 5 13:00 64 block 2 48 2 14:20 53 4 15:06 63 2 13:22 43…" at bounding box center [774, 506] width 1090 height 675
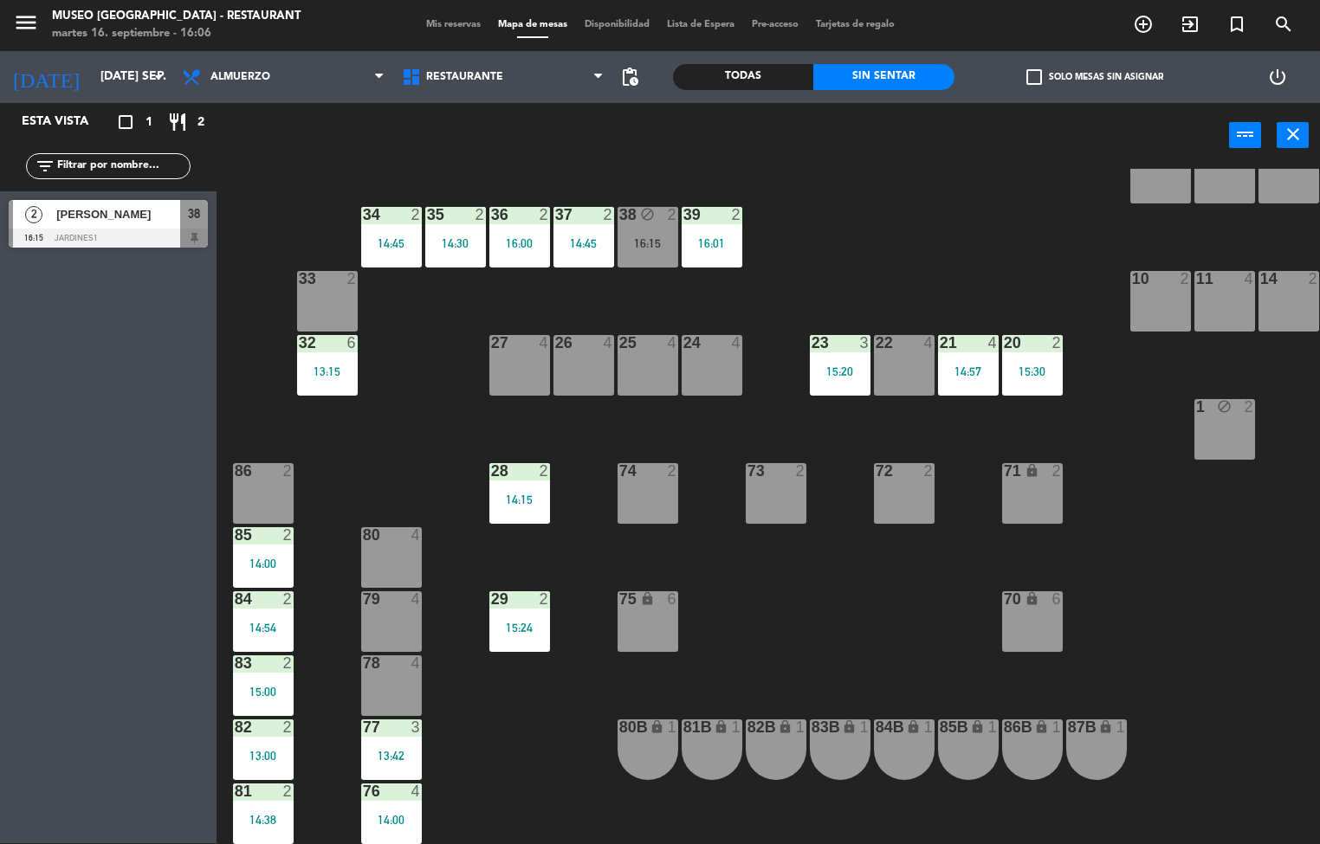
click at [384, 237] on div "14:45" at bounding box center [391, 243] width 61 height 12
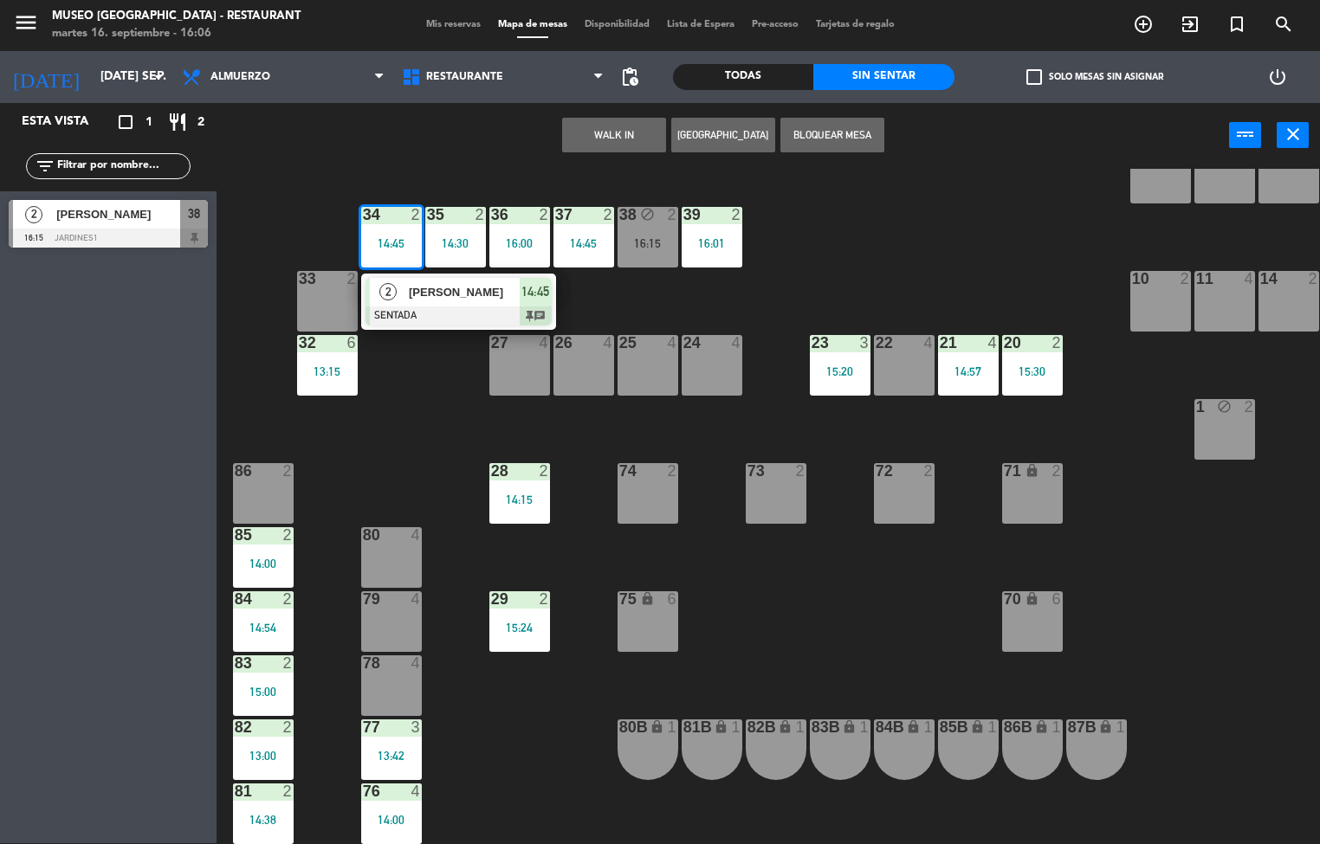
click at [453, 283] on span "[PERSON_NAME]" at bounding box center [464, 292] width 111 height 18
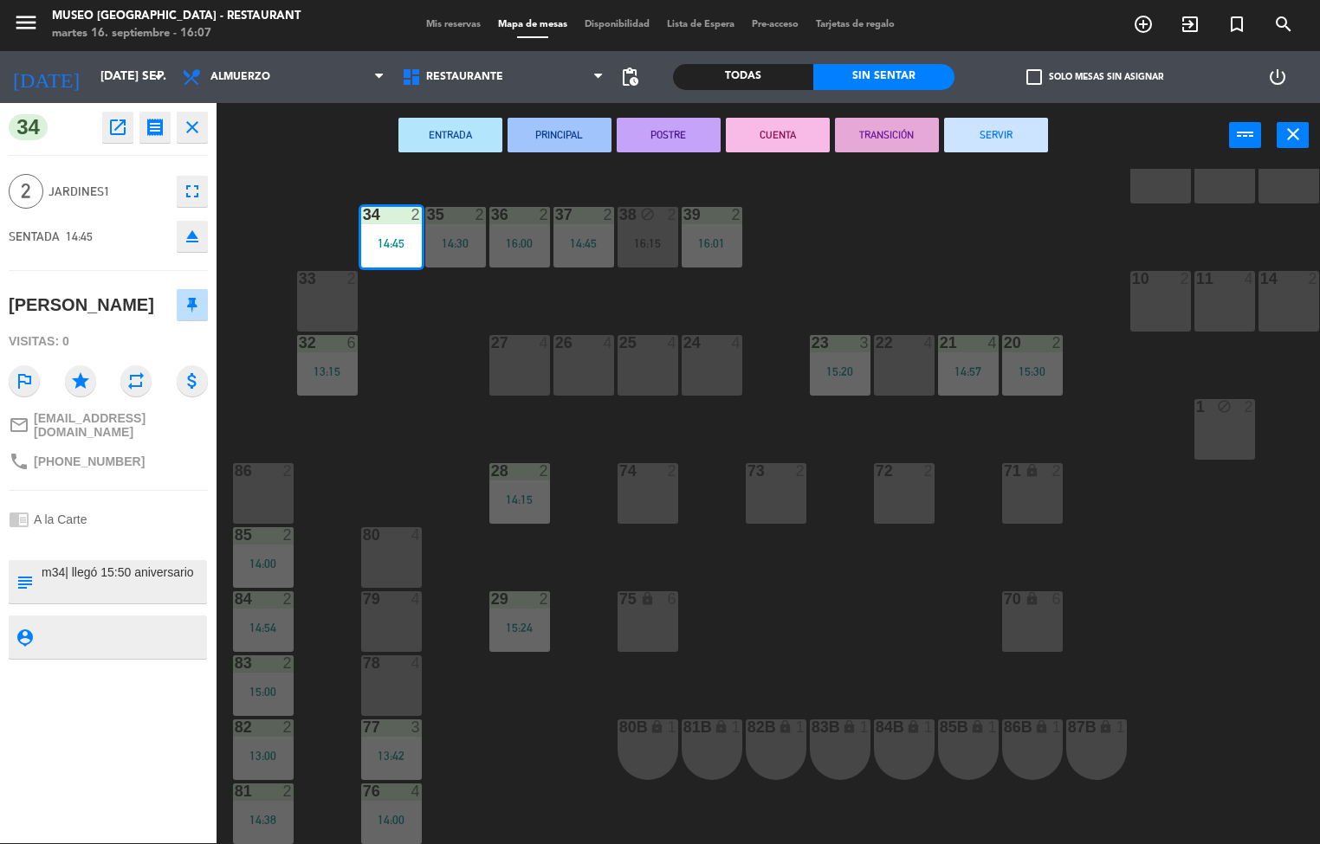
click at [829, 696] on div "44 3 14:05 49 2 15:06 54 5 13:00 64 block 2 48 2 14:20 53 4 15:06 63 2 13:22 43…" at bounding box center [774, 506] width 1090 height 675
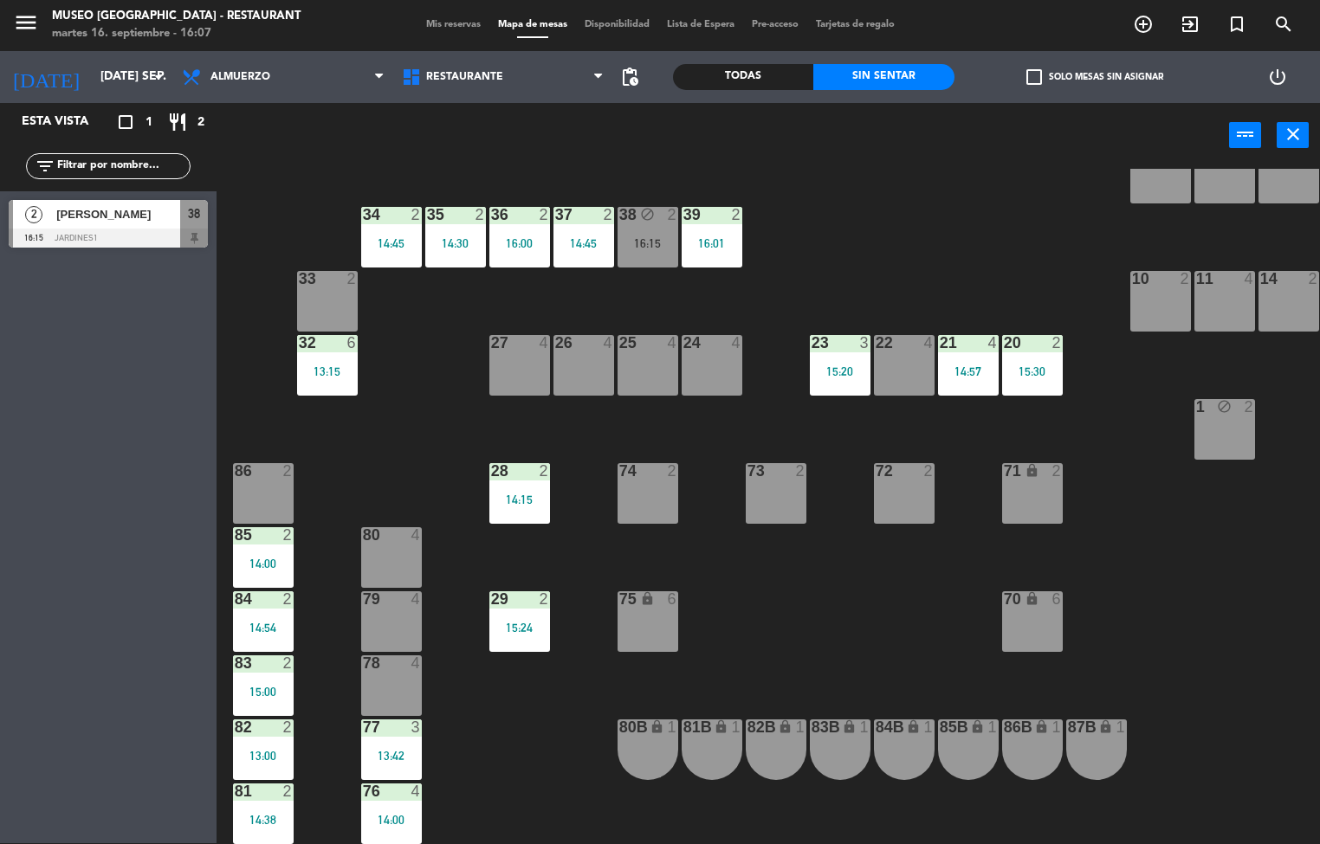
click at [458, 249] on div "35 2 14:30" at bounding box center [455, 237] width 61 height 61
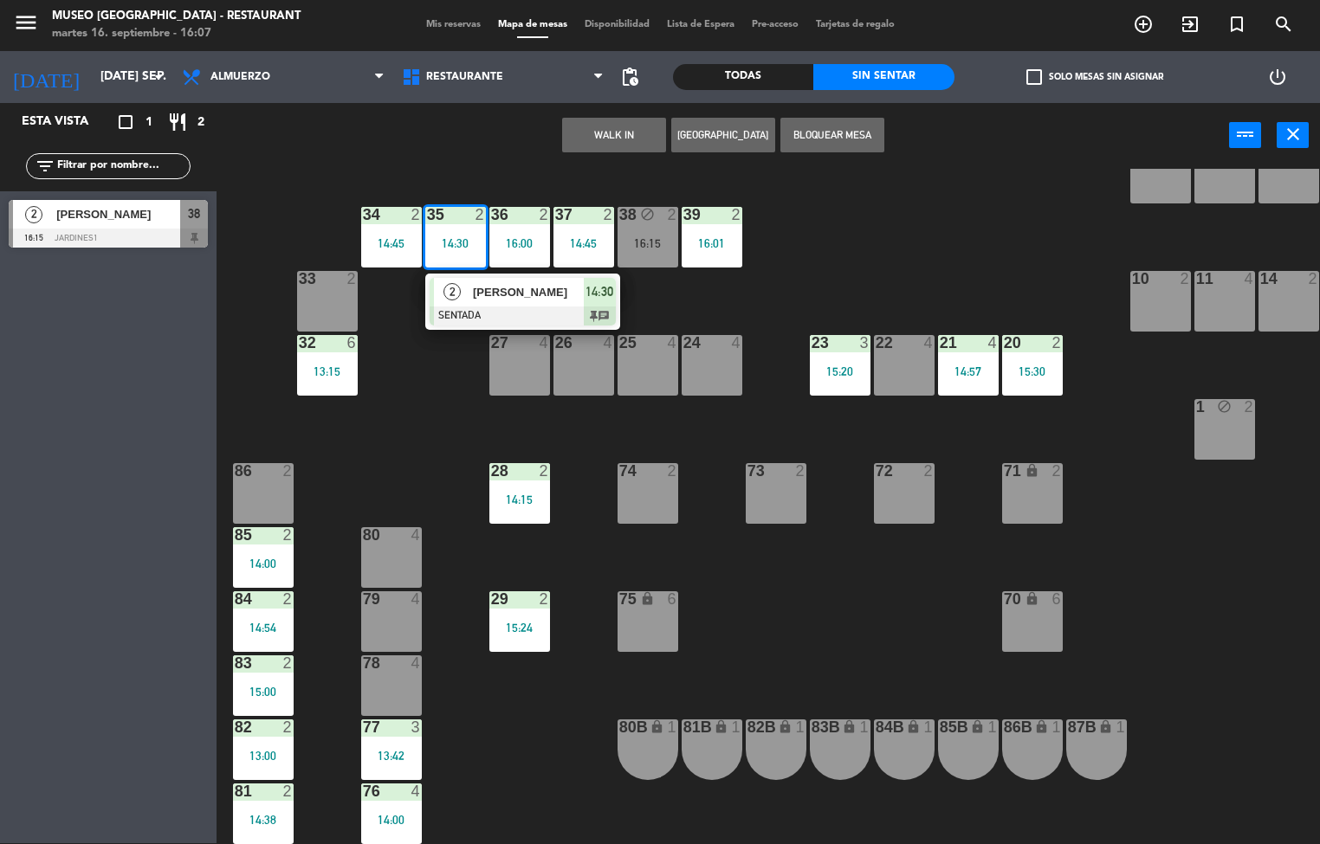
click at [536, 291] on span "[PERSON_NAME]" at bounding box center [528, 292] width 111 height 18
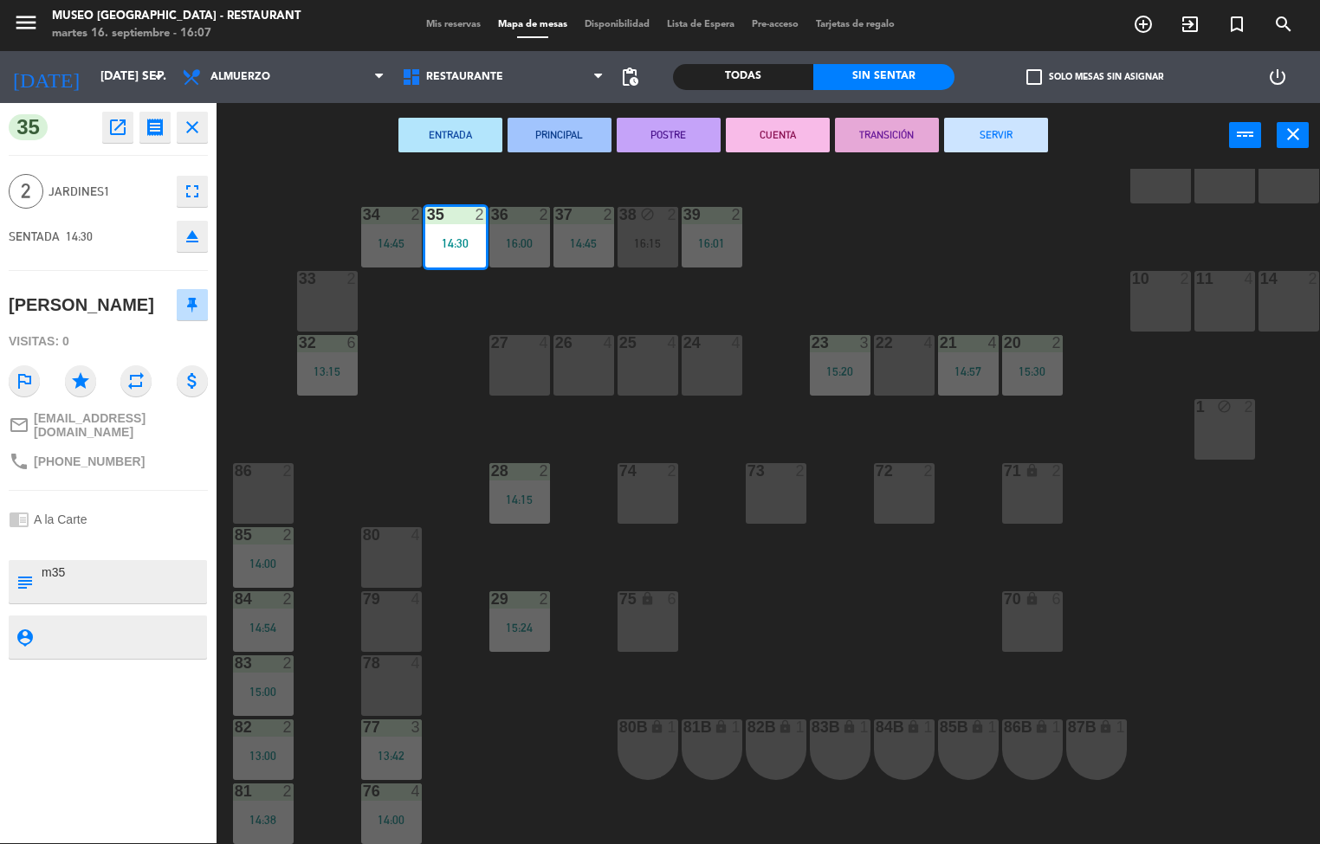
click at [120, 123] on icon "open_in_new" at bounding box center [117, 127] width 21 height 21
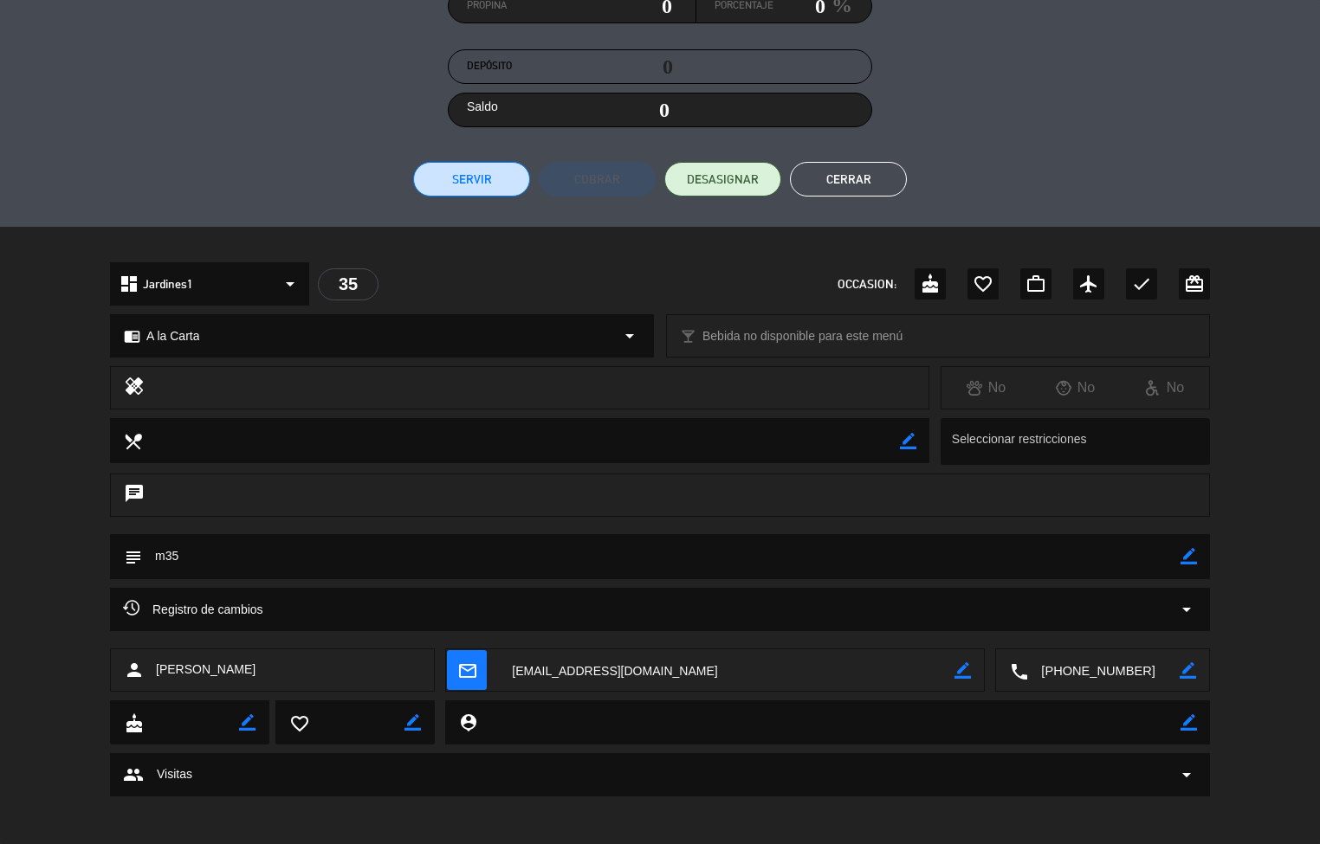
scroll to position [283, 0]
click at [840, 180] on button "Cerrar" at bounding box center [848, 180] width 117 height 35
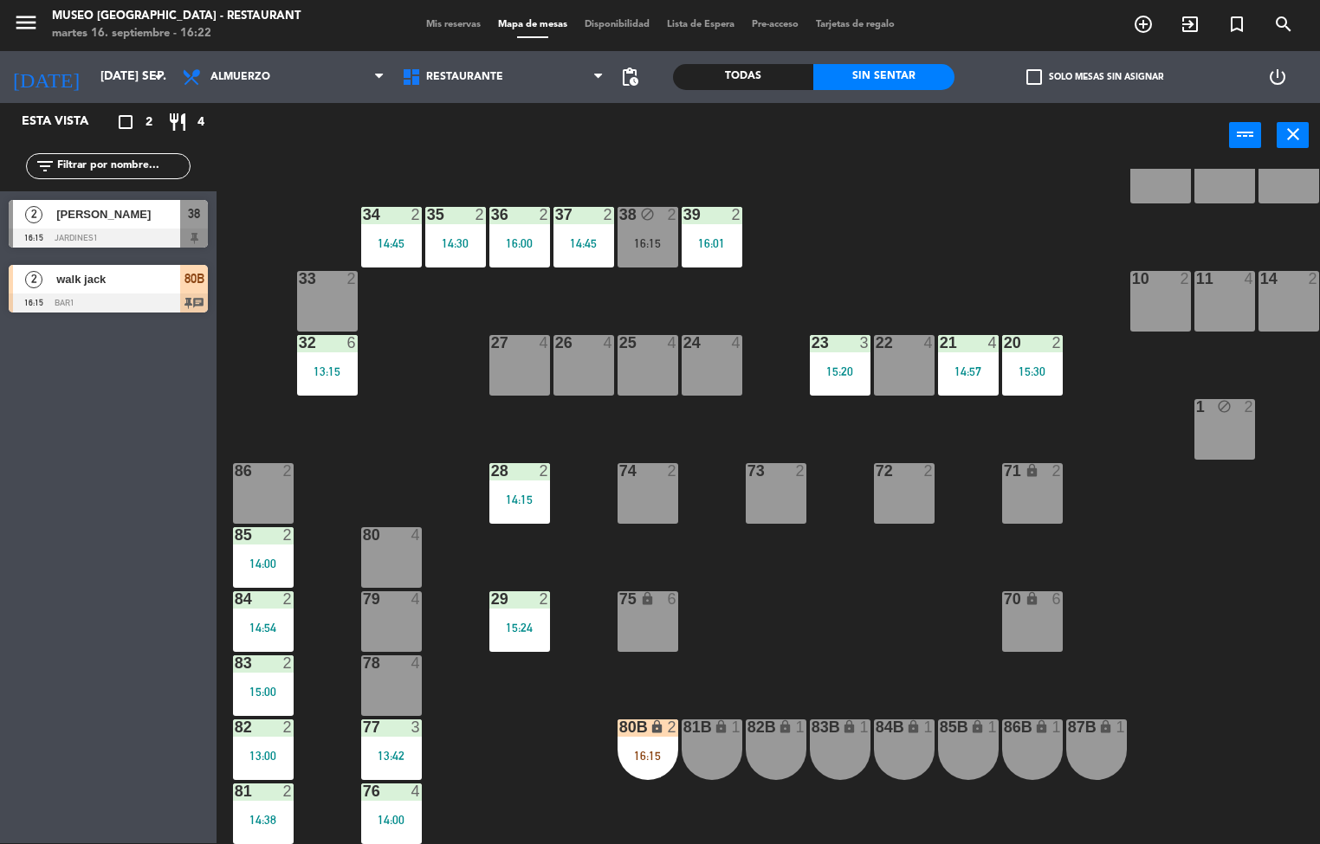
click at [578, 265] on div "37 2 14:45" at bounding box center [583, 237] width 61 height 61
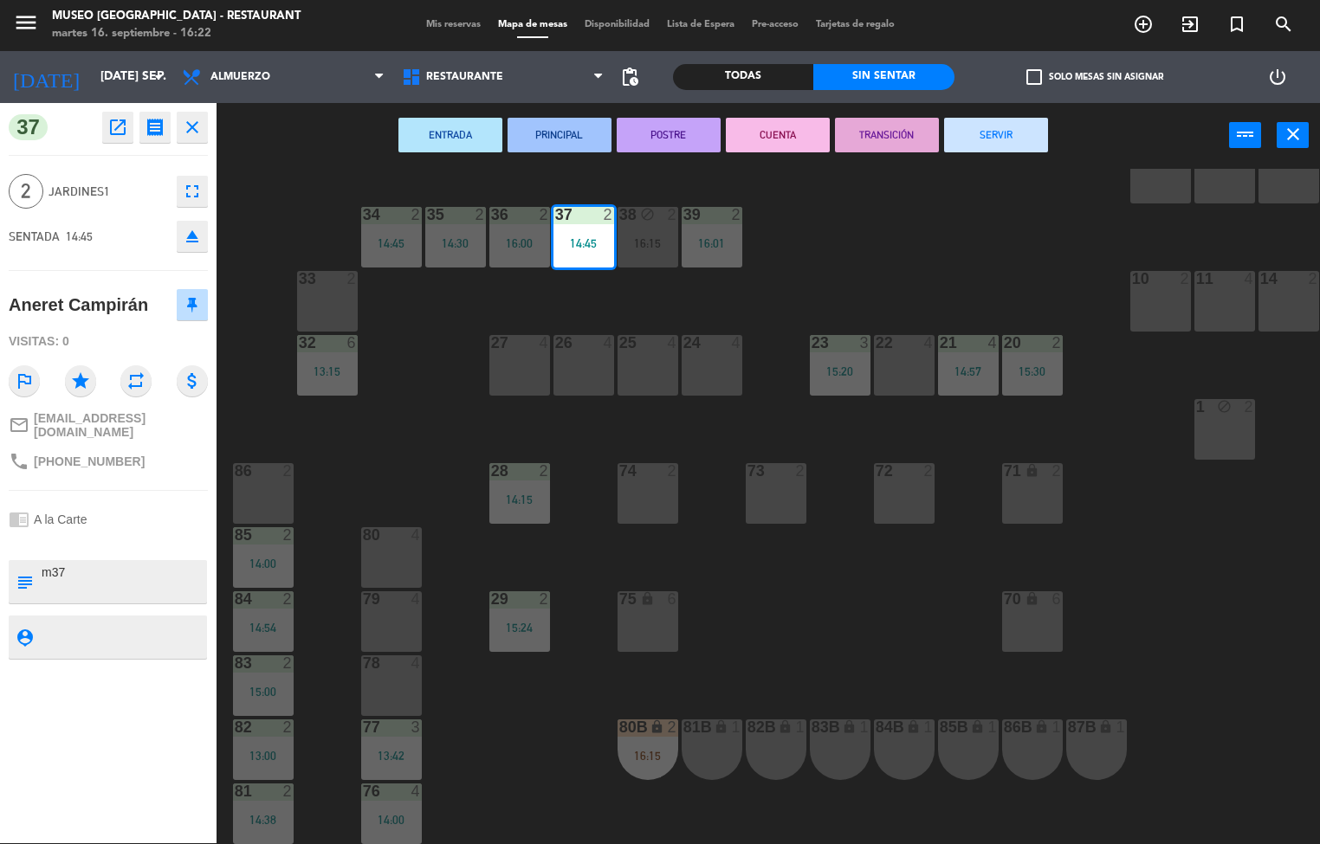
click at [779, 138] on button "CUENTA" at bounding box center [778, 135] width 104 height 35
